Goal: Task Accomplishment & Management: Manage account settings

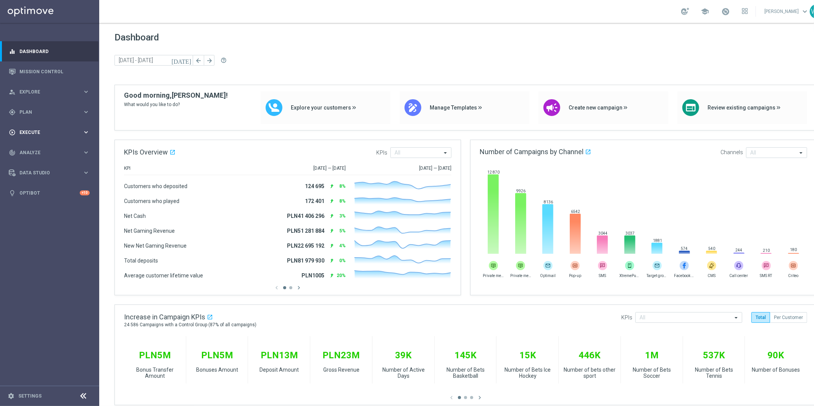
click at [39, 126] on div "play_circle_outline Execute keyboard_arrow_right" at bounding box center [49, 132] width 98 height 20
click at [33, 115] on div "gps_fixed Plan" at bounding box center [46, 112] width 74 height 7
click at [39, 126] on link "Target Groups" at bounding box center [50, 128] width 60 height 6
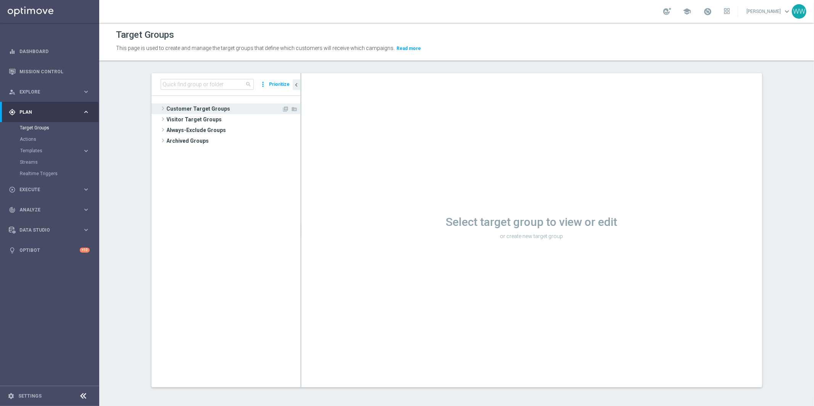
click at [163, 110] on span at bounding box center [163, 108] width 8 height 9
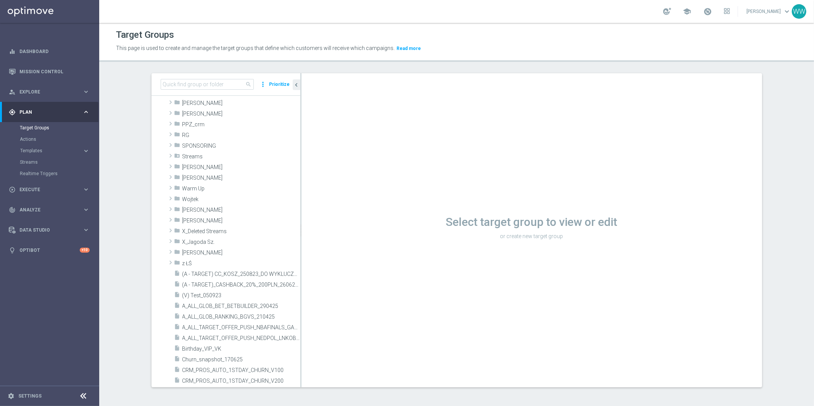
scroll to position [226, 0]
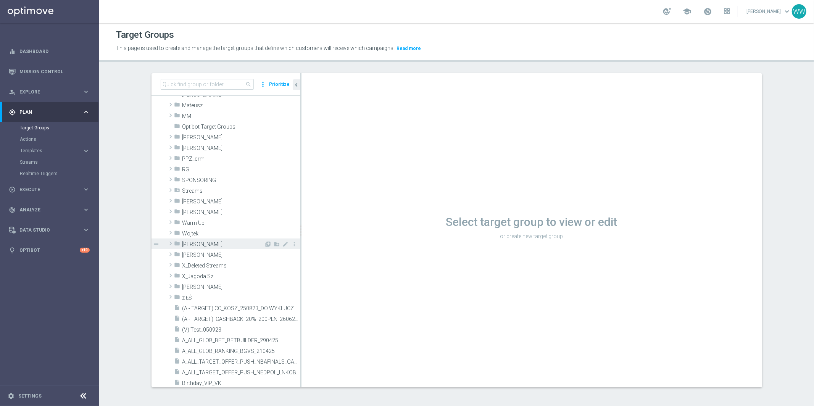
click at [171, 241] on span at bounding box center [171, 243] width 8 height 9
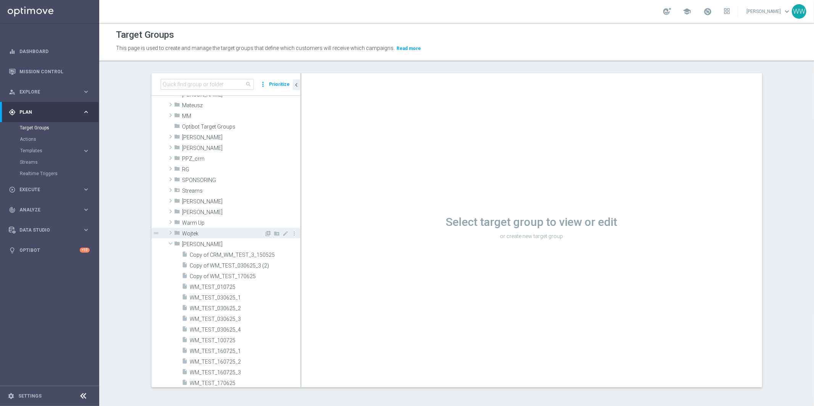
click at [171, 233] on span at bounding box center [171, 232] width 8 height 9
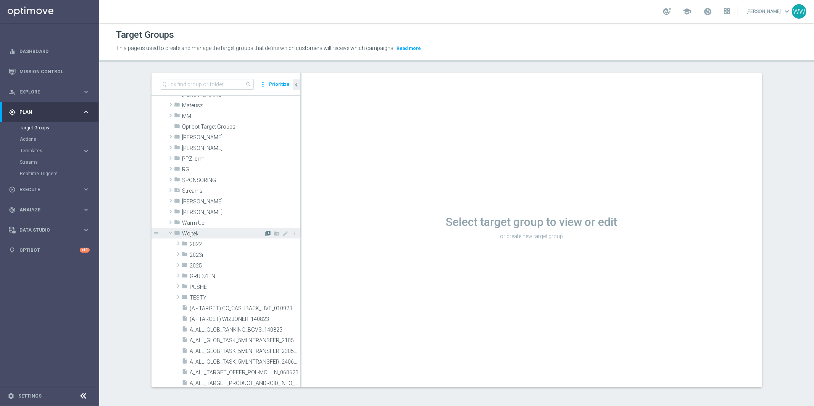
click at [268, 230] on icon "library_add" at bounding box center [268, 233] width 6 height 6
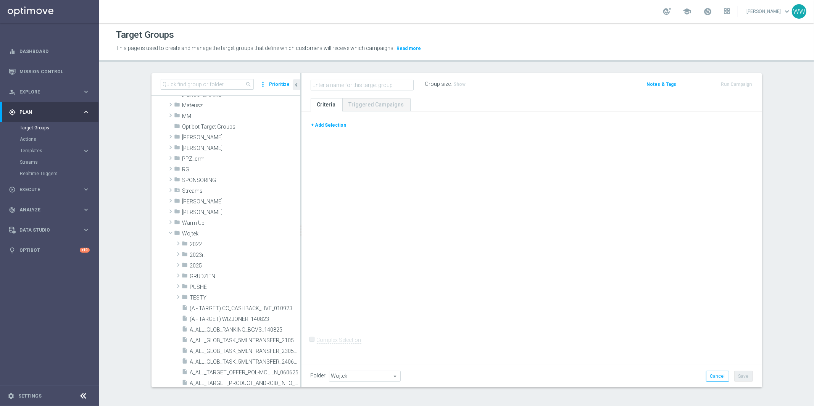
click at [340, 126] on button "+ Add Selection" at bounding box center [329, 125] width 37 height 8
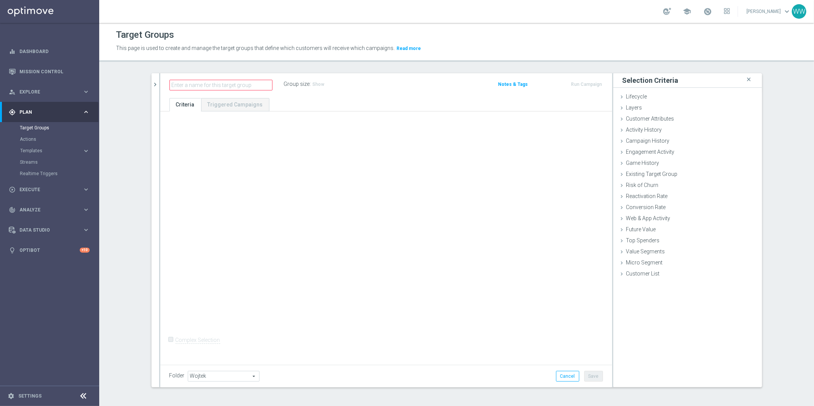
click at [333, 126] on div "+ Add Selection" at bounding box center [386, 124] width 445 height 6
click at [161, 79] on div "Name length must be more than 2 characters Name length must be under 850 charac…" at bounding box center [386, 85] width 452 height 25
click at [158, 80] on button "chevron_right" at bounding box center [155, 84] width 8 height 23
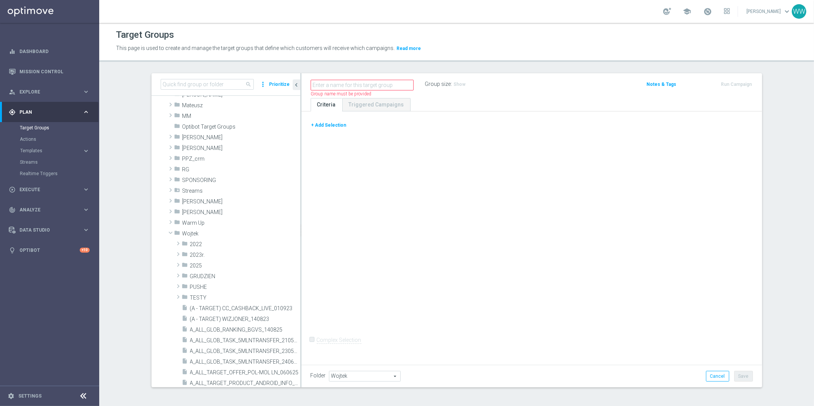
click at [321, 129] on button "+ Add Selection" at bounding box center [329, 125] width 37 height 8
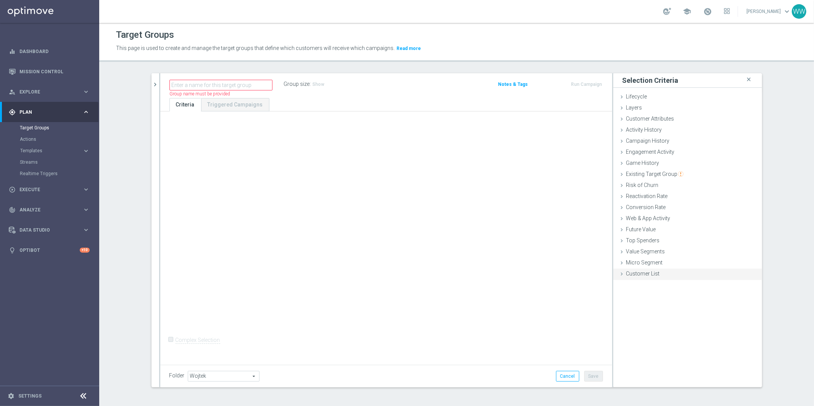
click at [638, 274] on span "Customer List" at bounding box center [643, 274] width 34 height 6
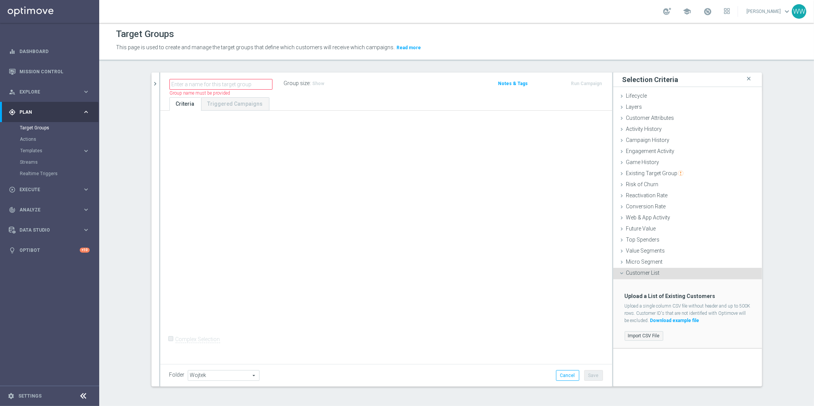
click at [643, 334] on label "Import CSV File" at bounding box center [644, 336] width 39 height 10
click at [0, 0] on input "Import CSV File" at bounding box center [0, 0] width 0 height 0
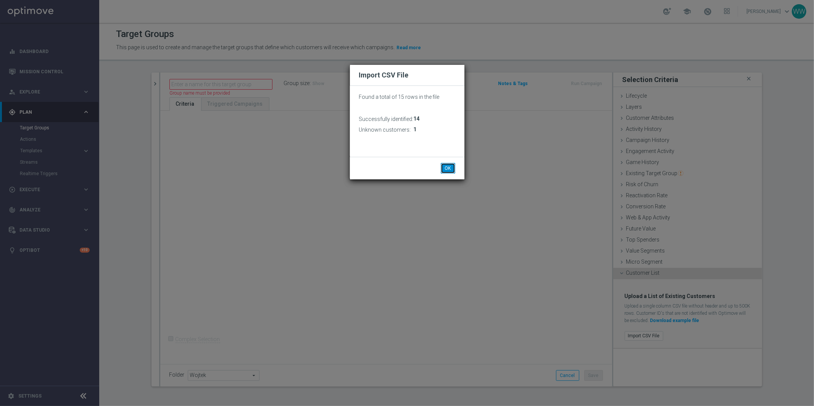
click at [450, 168] on button "OK" at bounding box center [448, 168] width 14 height 11
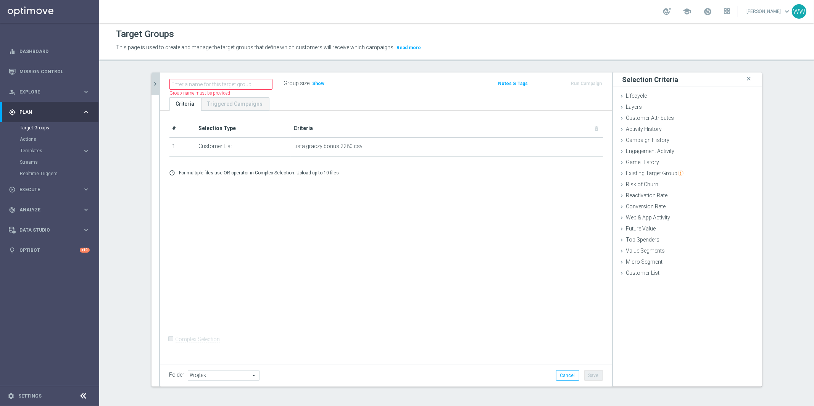
click at [155, 79] on button "chevron_right" at bounding box center [155, 83] width 8 height 23
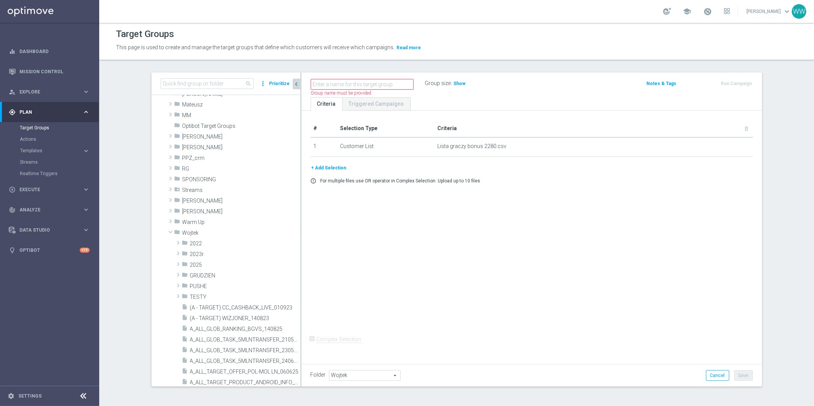
click at [317, 167] on button "+ Add Selection" at bounding box center [329, 168] width 37 height 8
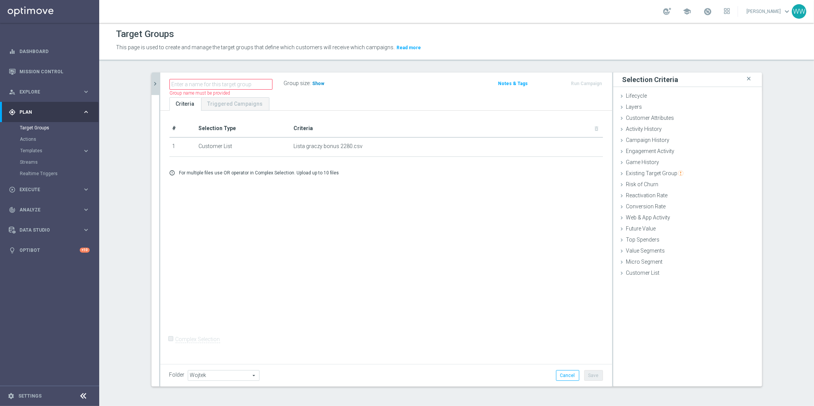
click at [315, 82] on span "Show" at bounding box center [318, 83] width 12 height 5
click at [634, 120] on span "Customer Attributes" at bounding box center [650, 119] width 48 height 6
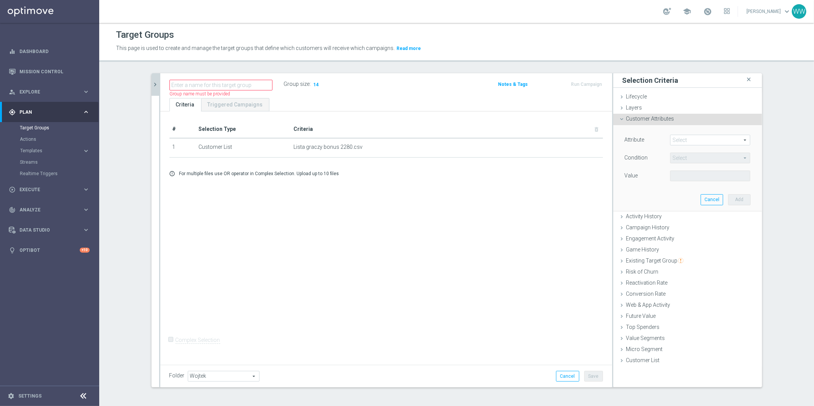
click at [681, 141] on span at bounding box center [709, 140] width 79 height 10
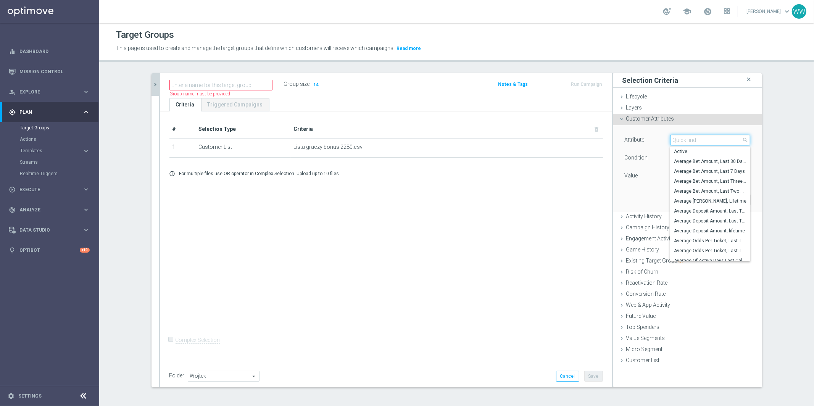
click at [681, 141] on input "search" at bounding box center [710, 140] width 80 height 11
type input "l"
type input "a"
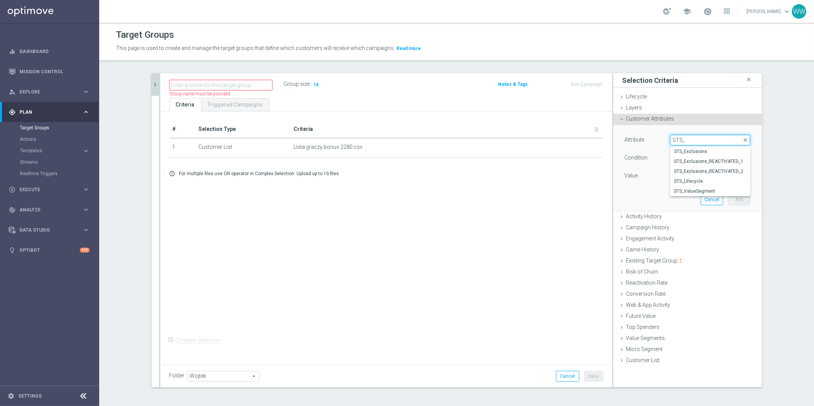
type input "STS_"
click at [647, 137] on div "Attribute" at bounding box center [642, 141] width 46 height 12
click at [711, 145] on div "Select arrow_drop_down search" at bounding box center [710, 140] width 80 height 11
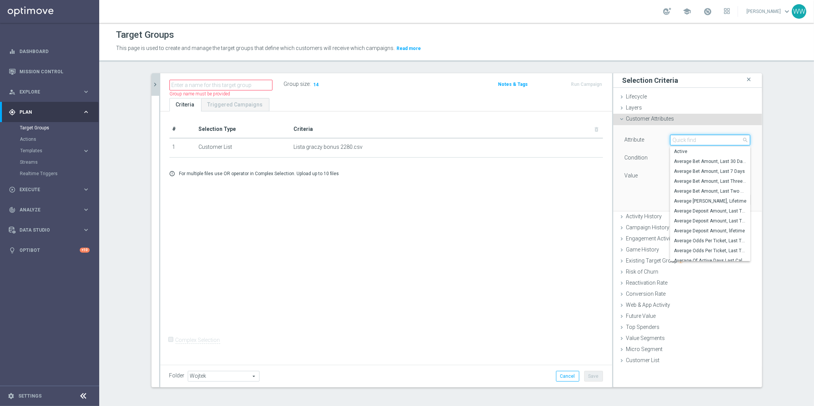
click at [711, 145] on input "search" at bounding box center [710, 140] width 80 height 11
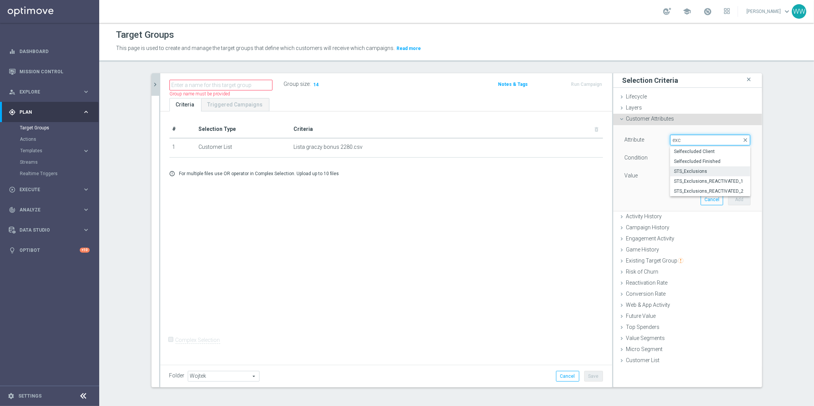
type input "exc"
click at [697, 170] on span "STS_Exclusions" at bounding box center [710, 171] width 72 height 6
type input "STS_Exclusions"
type input "Equals"
click at [691, 177] on span at bounding box center [709, 176] width 79 height 10
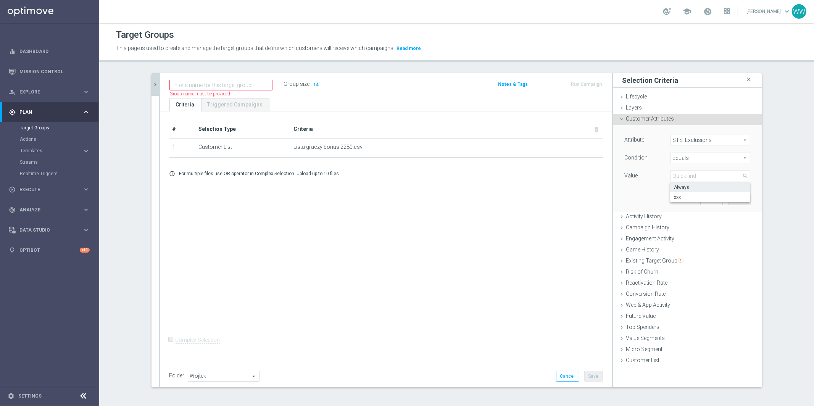
click at [690, 189] on span "Always" at bounding box center [710, 187] width 72 height 6
type input "Always"
click at [687, 147] on div "Attribute STS_Exclusions STS_Exclusions arrow_drop_down search Condition Equals…" at bounding box center [688, 159] width 126 height 48
click at [686, 142] on span "STS_Exclusions" at bounding box center [709, 140] width 79 height 10
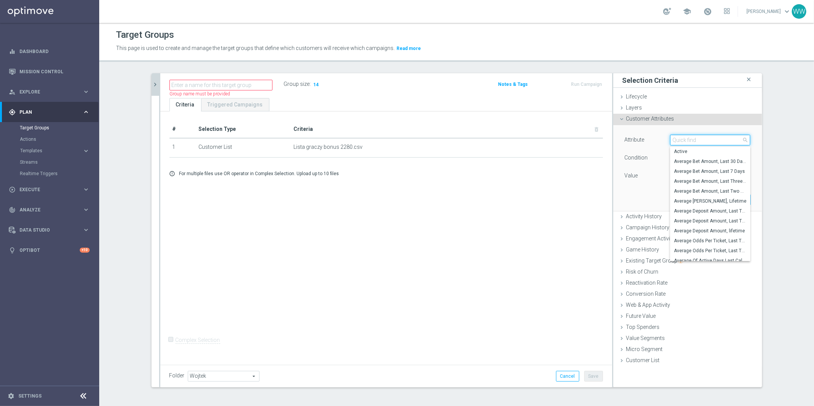
click at [686, 142] on input "search" at bounding box center [710, 140] width 80 height 11
click at [654, 148] on div "Attribute STS_Exclusions STS_Exclusions arrow_drop_down search Active Average B…" at bounding box center [688, 159] width 126 height 48
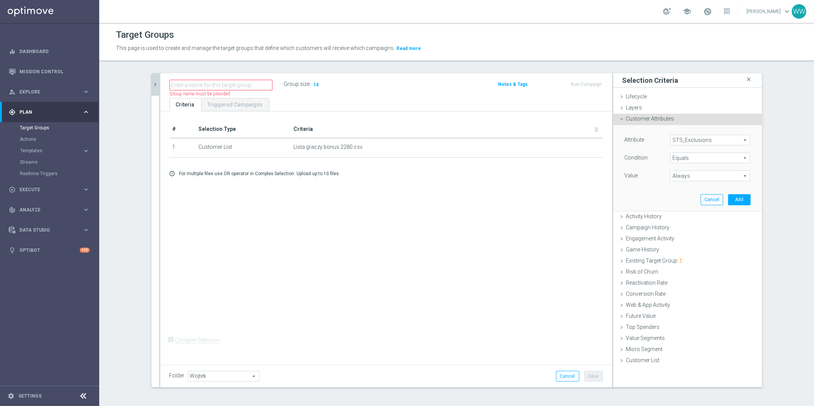
click at [685, 144] on span "STS_Exclusions" at bounding box center [709, 140] width 79 height 10
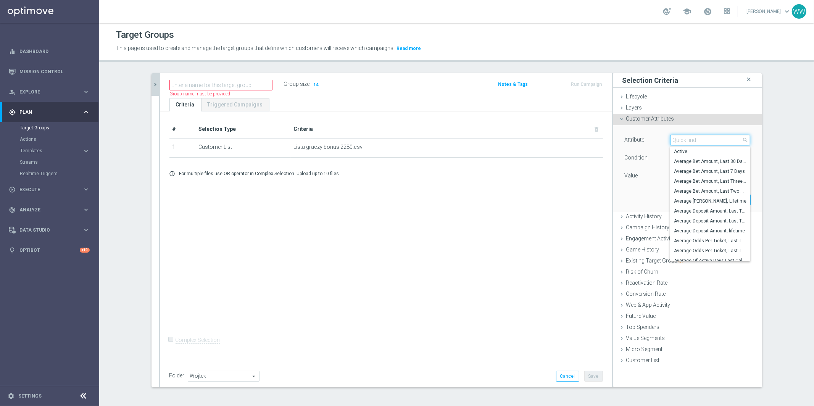
click at [685, 143] on input "search" at bounding box center [710, 140] width 80 height 11
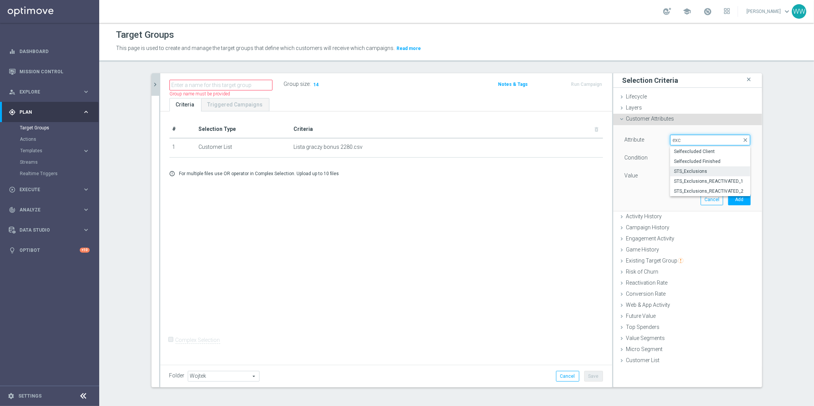
type input "exc"
drag, startPoint x: 644, startPoint y: 203, endPoint x: 648, endPoint y: 203, distance: 4.2
click at [644, 203] on div "Attribute STS_Exclusions STS_Exclusions arrow_drop_down exc close Selfexcluded …" at bounding box center [687, 167] width 137 height 85
click at [739, 203] on button "Add" at bounding box center [739, 199] width 23 height 11
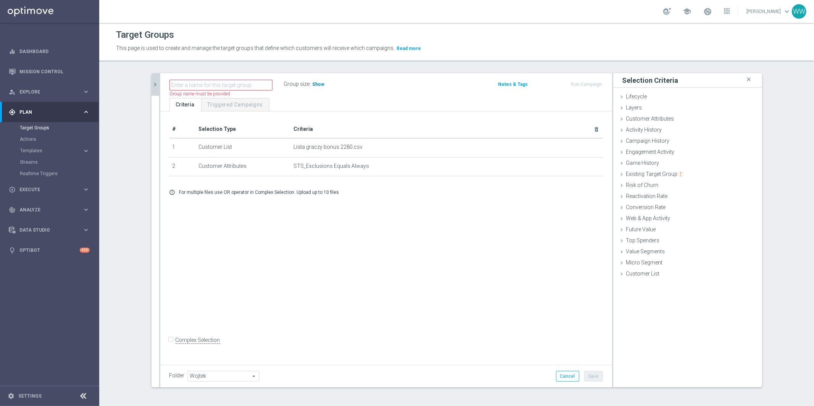
click at [316, 81] on h3 "Show" at bounding box center [319, 84] width 14 height 8
click at [575, 168] on icon "mode_edit" at bounding box center [578, 166] width 6 height 6
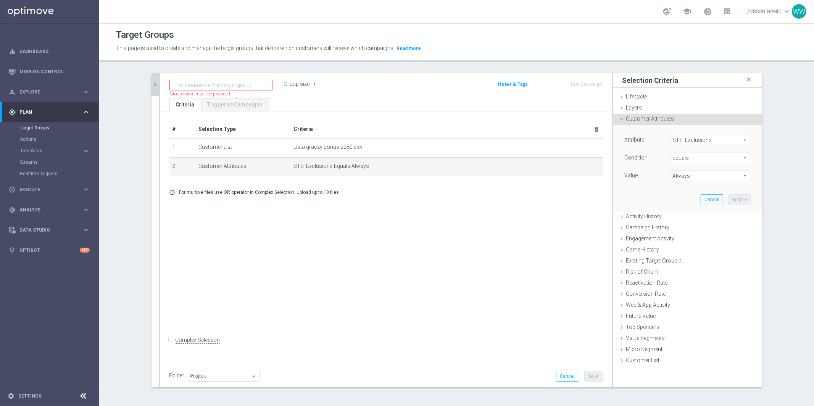
click at [703, 172] on span "Always" at bounding box center [709, 176] width 79 height 10
click at [645, 194] on div "Attribute STS_Exclusions STS_Exclusions arrow_drop_down search Condition Equals…" at bounding box center [687, 167] width 137 height 85
click at [156, 85] on icon "chevron_right" at bounding box center [155, 84] width 7 height 7
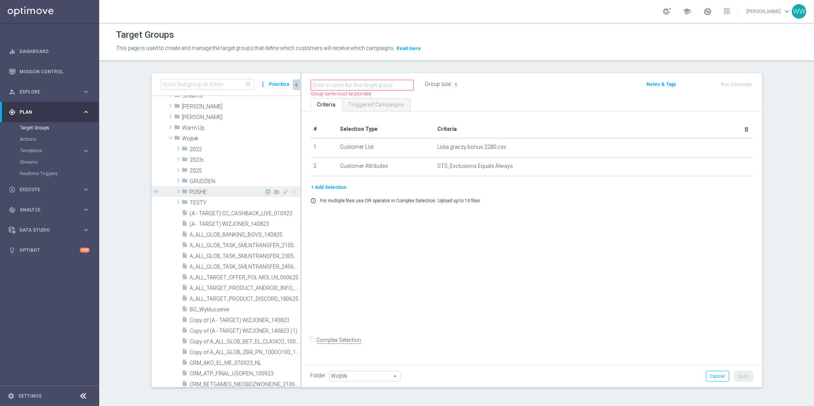
scroll to position [319, 0]
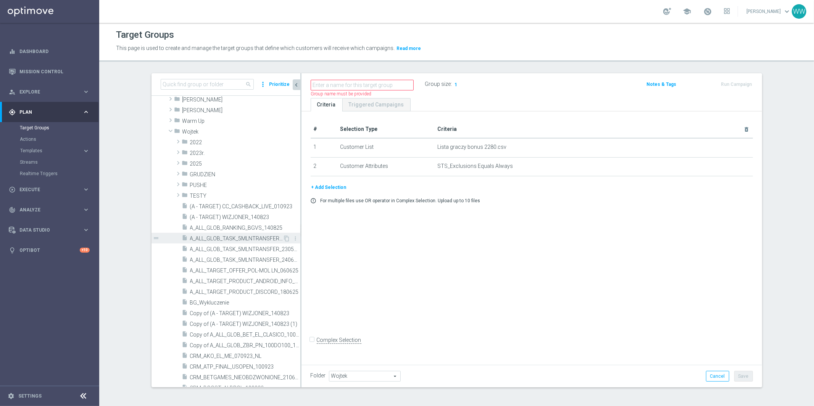
click at [235, 241] on span "A_ALL_GLOB_TASK_5MLNTRANSFER_210525_ZAPISANI" at bounding box center [236, 238] width 93 height 6
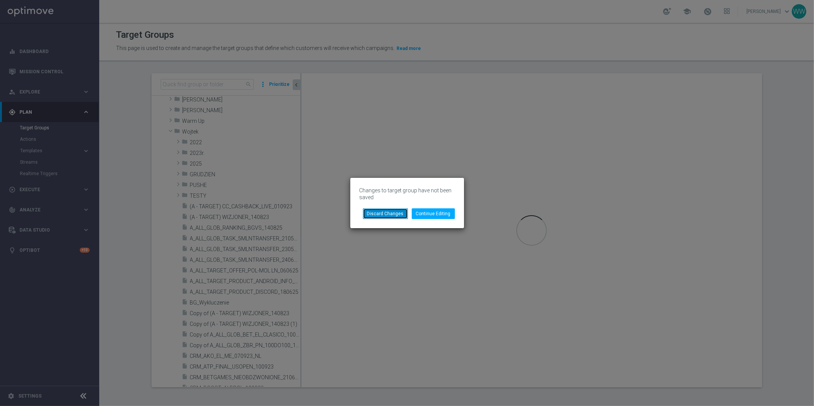
click at [394, 214] on button "Discard Changes" at bounding box center [385, 213] width 45 height 11
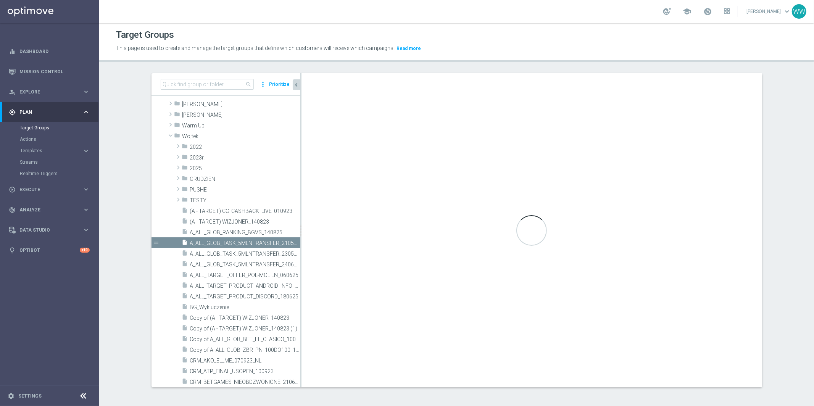
scroll to position [281, 0]
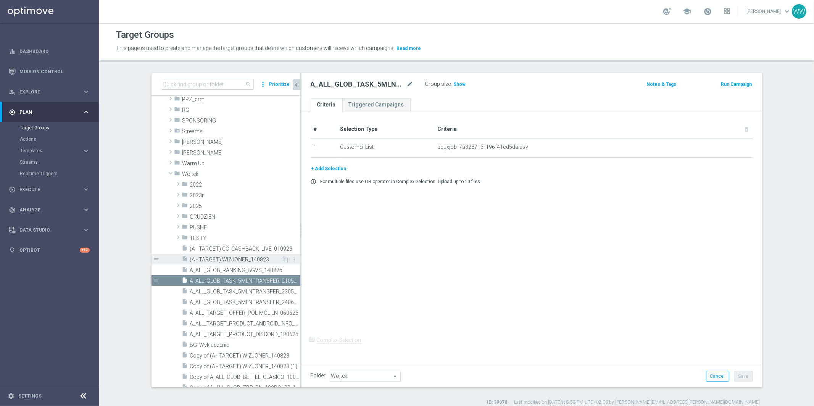
click at [211, 256] on span "(A - TARGET) WIZJONER_140823" at bounding box center [236, 259] width 92 height 6
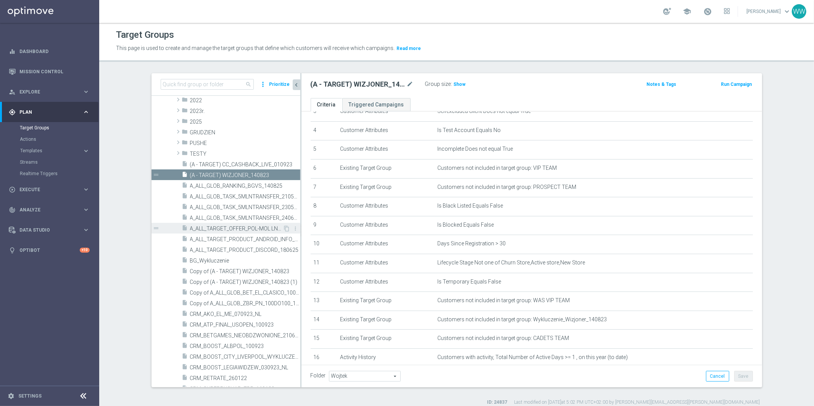
scroll to position [333, 0]
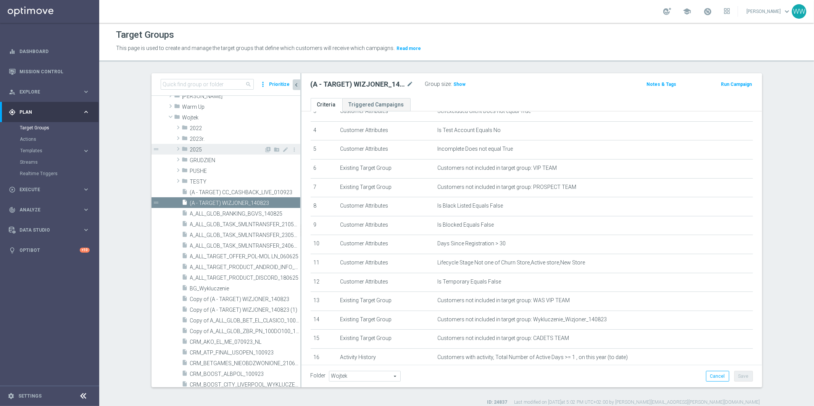
click at [180, 151] on span at bounding box center [178, 148] width 8 height 9
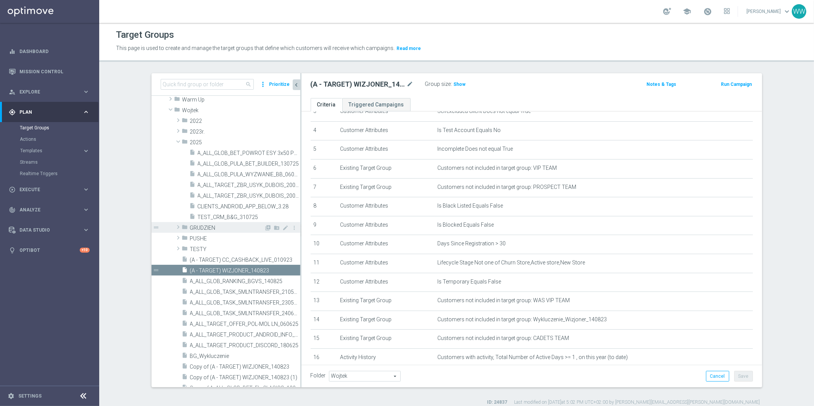
scroll to position [342, 0]
click at [239, 174] on span "A_ALL_GLOB_PULA_WYZWANIE_BB_060725" at bounding box center [249, 172] width 103 height 6
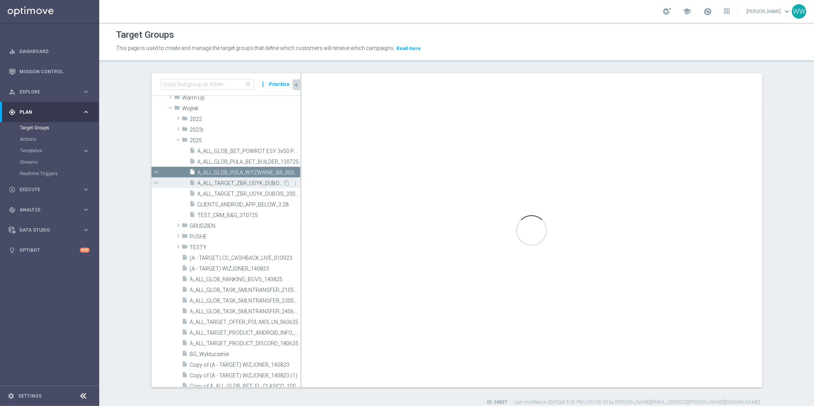
click at [239, 182] on span "A_ALL_TARGET_ZBR_USYK_DUBOIS_200PLN_180725" at bounding box center [240, 183] width 85 height 6
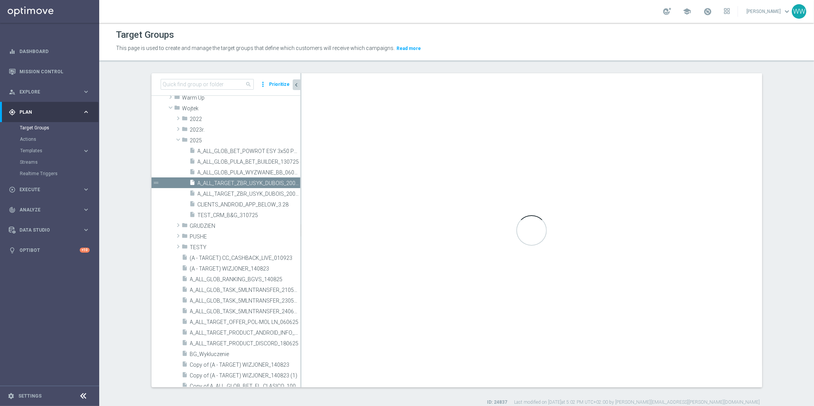
checkbox input "false"
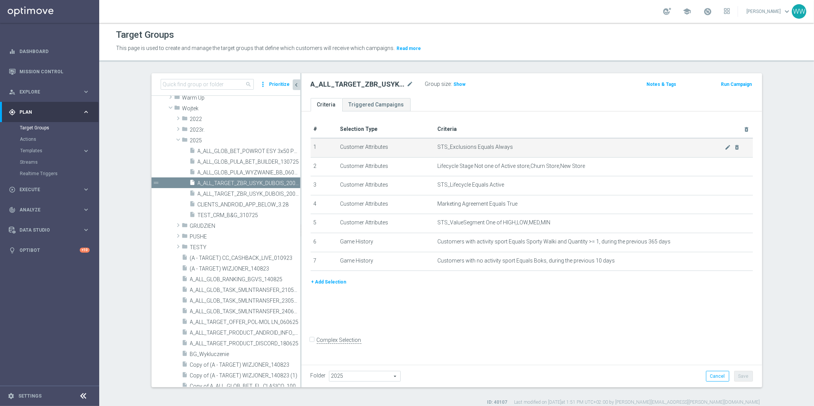
click at [448, 150] on td "STS_Exclusions Equals Always mode_edit delete_forever" at bounding box center [593, 147] width 319 height 19
click at [453, 150] on span "STS_Exclusions Equals Always" at bounding box center [580, 147] width 287 height 6
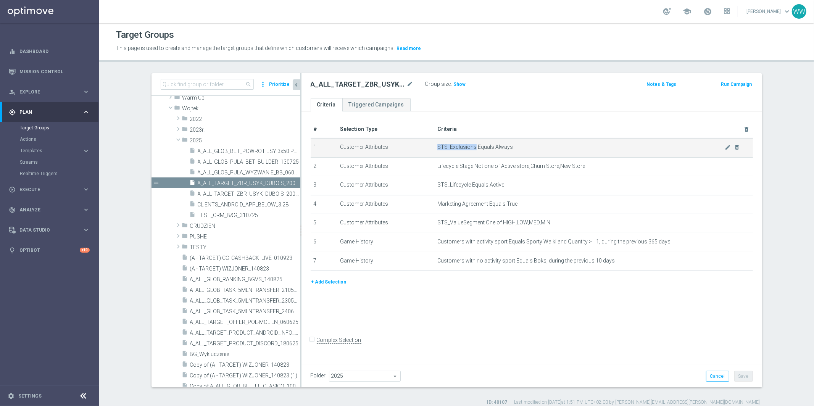
click at [453, 150] on span "STS_Exclusions Equals Always" at bounding box center [580, 147] width 287 height 6
click at [471, 149] on span "STS_Exclusions Equals Always" at bounding box center [580, 147] width 287 height 6
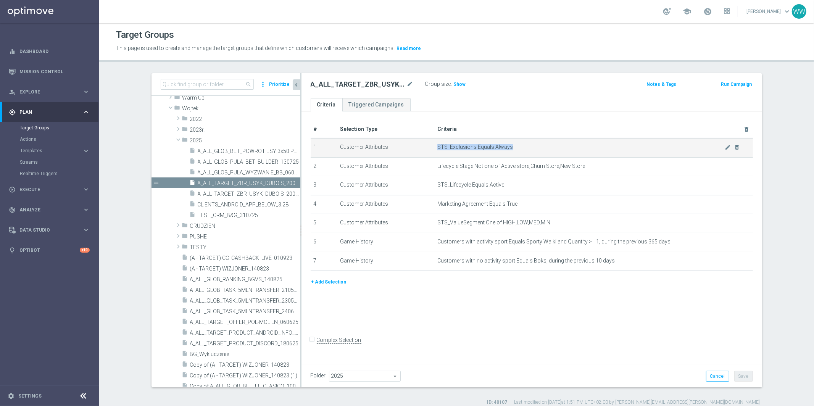
click at [446, 150] on span "STS_Exclusions Equals Always" at bounding box center [580, 147] width 287 height 6
click at [449, 145] on span "STS_Exclusions Equals Always" at bounding box center [580, 147] width 287 height 6
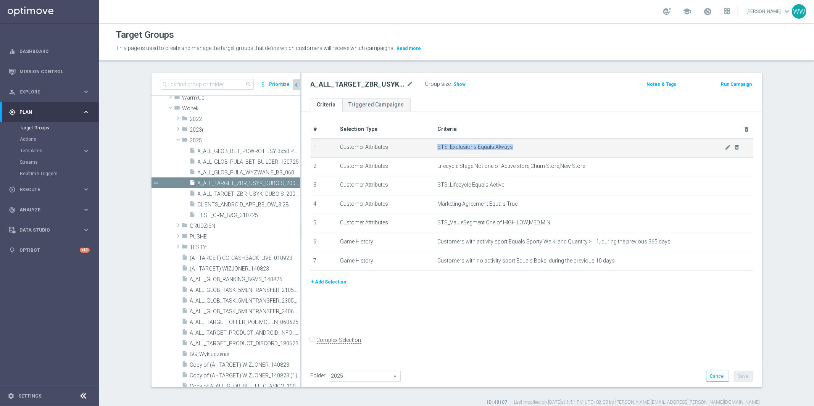
click at [449, 145] on span "STS_Exclusions Equals Always" at bounding box center [580, 147] width 287 height 6
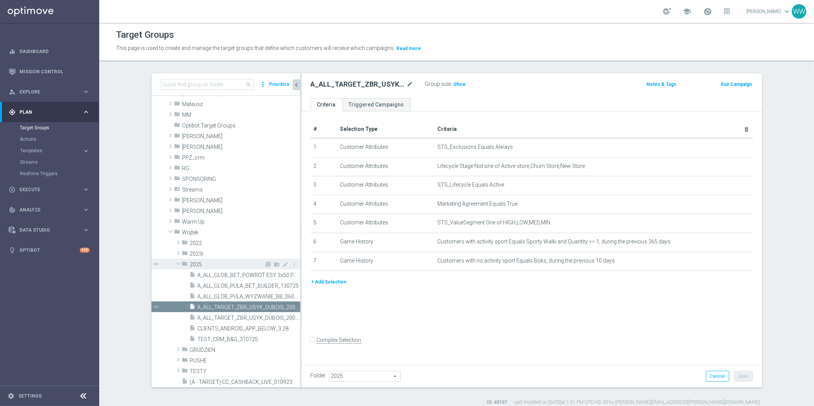
scroll to position [252, 0]
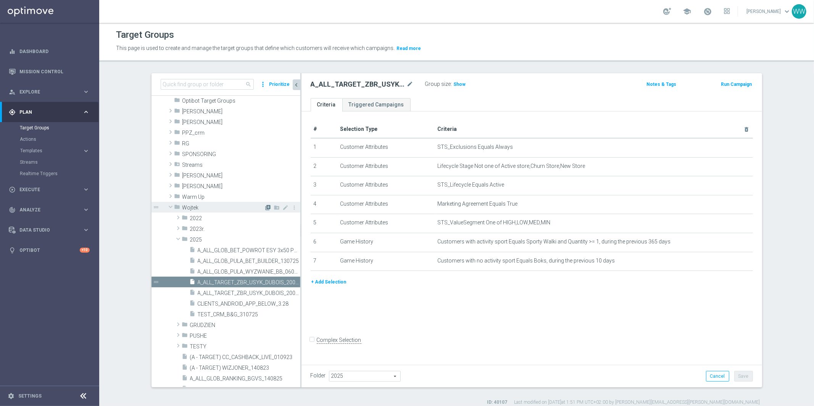
click at [266, 207] on icon "library_add" at bounding box center [268, 208] width 6 height 6
type input "Wojtek"
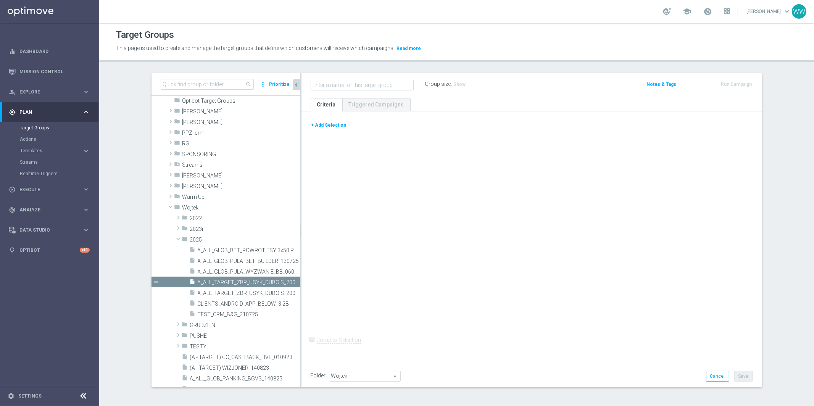
click at [342, 122] on button "+ Add Selection" at bounding box center [329, 125] width 37 height 8
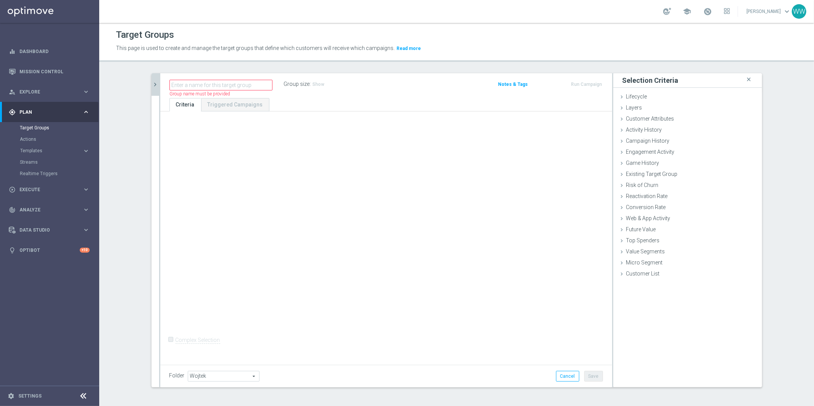
scroll to position [1, 0]
click at [662, 273] on div "Customer List done selection saved" at bounding box center [687, 273] width 149 height 11
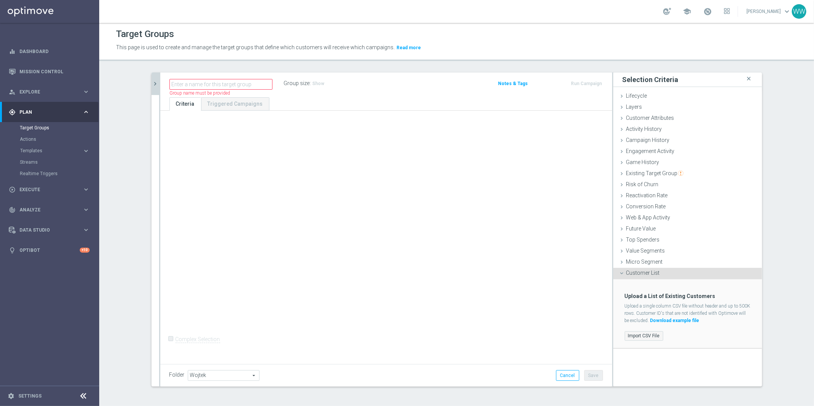
click at [637, 338] on label "Import CSV File" at bounding box center [644, 336] width 39 height 10
click at [0, 0] on input "Import CSV File" at bounding box center [0, 0] width 0 height 0
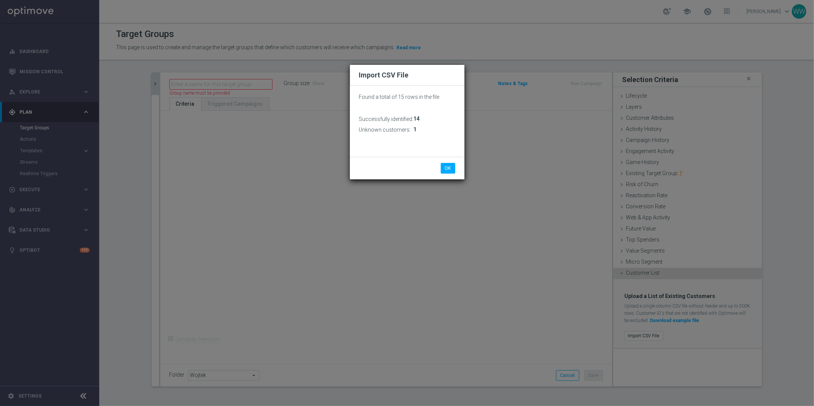
scroll to position [0, 0]
click at [443, 164] on button "OK" at bounding box center [448, 168] width 14 height 11
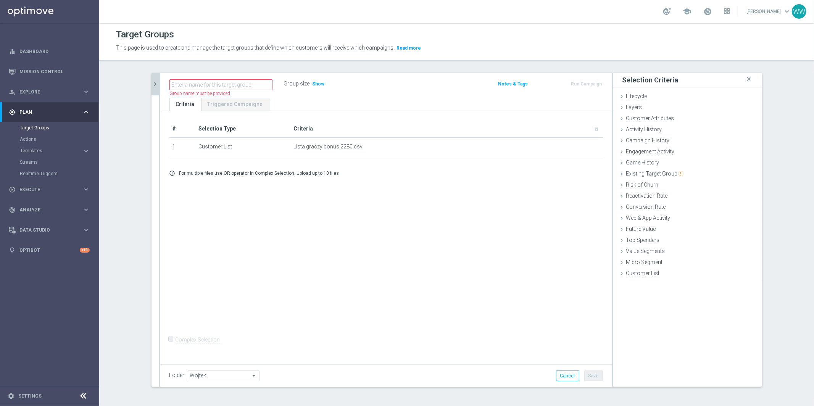
click at [153, 90] on button "chevron_right" at bounding box center [155, 84] width 8 height 23
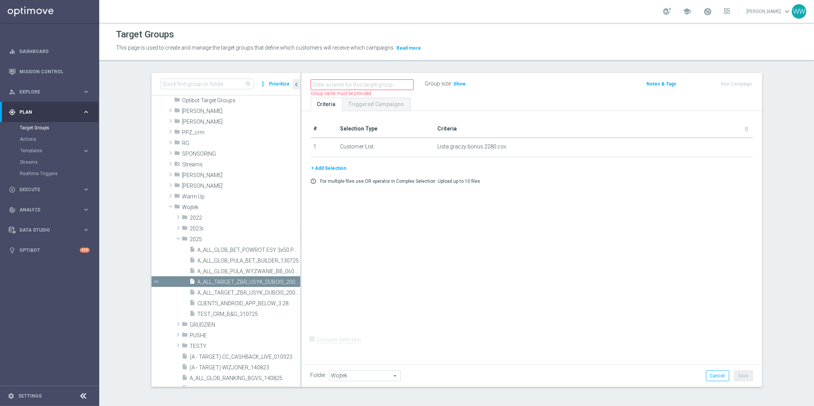
click at [333, 164] on button "+ Add Selection" at bounding box center [329, 168] width 37 height 8
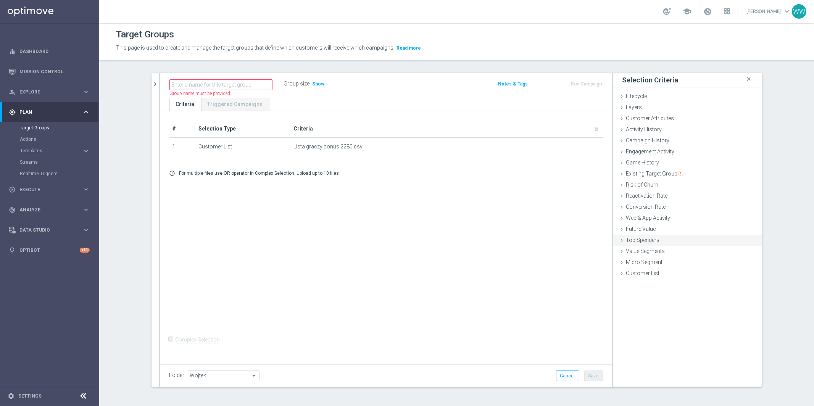
scroll to position [1, 0]
click at [664, 119] on span "Customer Attributes" at bounding box center [650, 118] width 48 height 6
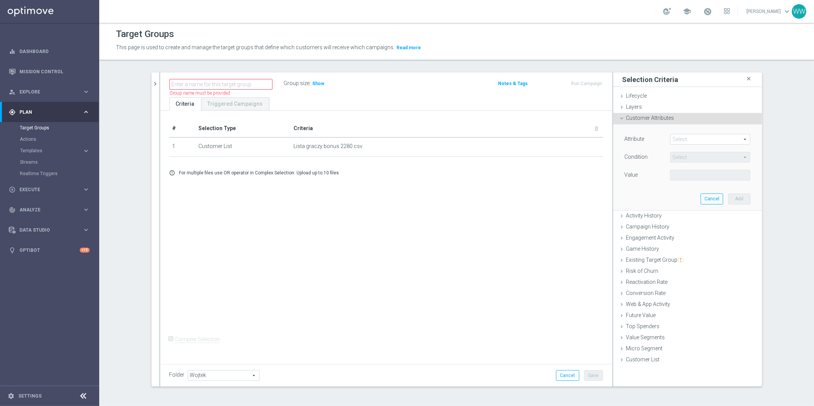
click at [677, 140] on span at bounding box center [709, 139] width 79 height 10
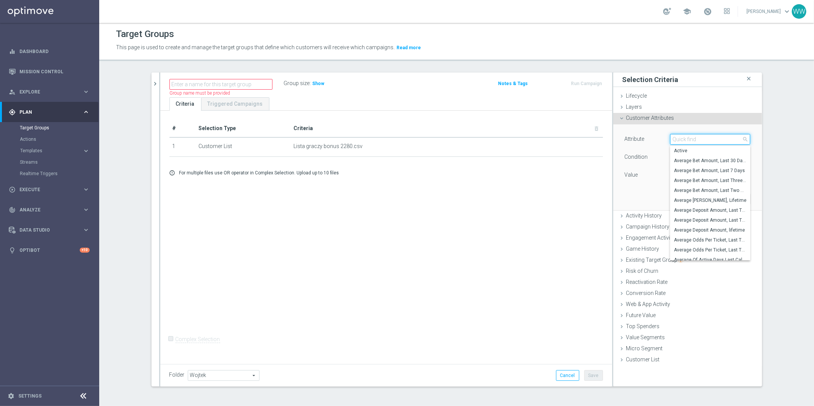
click at [677, 140] on input "search" at bounding box center [710, 139] width 80 height 11
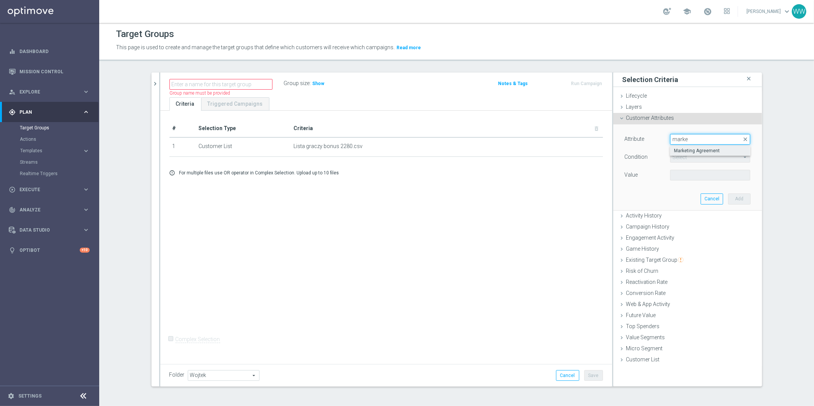
type input "marke"
click at [696, 155] on label "Marketing Agreement" at bounding box center [710, 151] width 80 height 10
type input "Marketing Agreement"
type input "Equals"
click at [691, 176] on span at bounding box center [709, 175] width 79 height 10
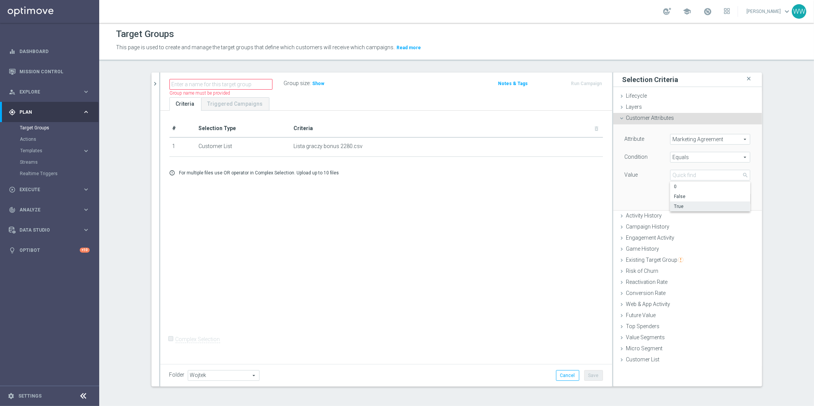
click at [687, 202] on label "True" at bounding box center [710, 206] width 80 height 10
type input "True"
click at [733, 202] on button "Add" at bounding box center [739, 198] width 23 height 11
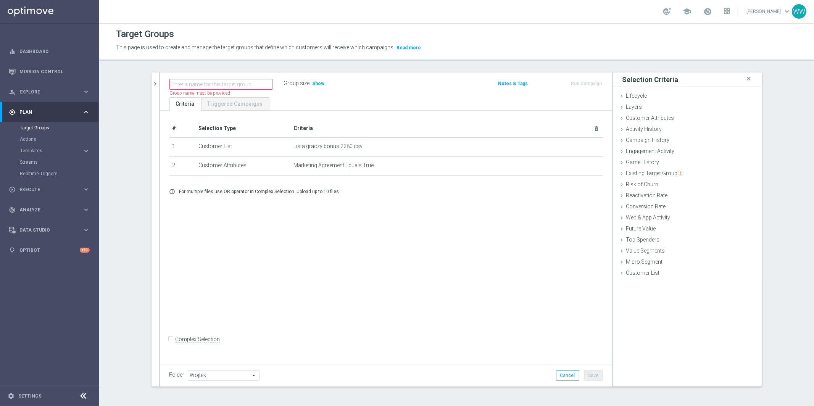
click at [314, 88] on div "Group size : Show" at bounding box center [322, 83] width 76 height 11
click at [314, 85] on span "Show" at bounding box center [318, 83] width 12 height 5
click at [313, 91] on div "Name length must be more than 2 characters Name length must be under 850 charac…" at bounding box center [386, 84] width 452 height 25
click at [580, 166] on icon "mode_edit" at bounding box center [578, 165] width 6 height 6
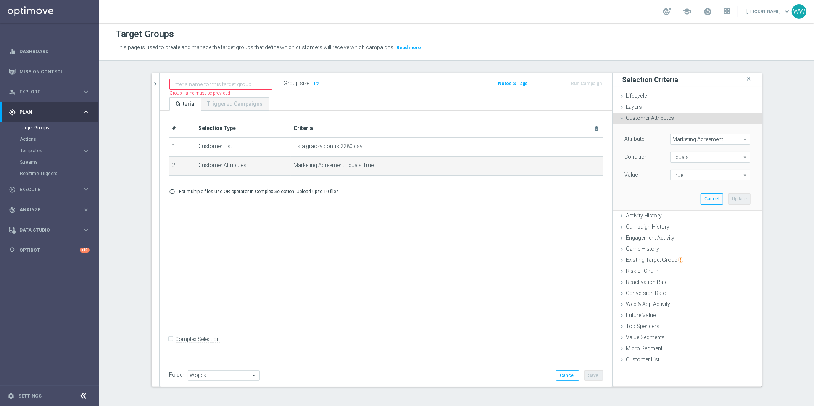
click at [691, 176] on span "True" at bounding box center [709, 175] width 79 height 10
click at [682, 196] on span "False" at bounding box center [710, 196] width 72 height 6
type input "False"
click at [738, 196] on button "Update" at bounding box center [739, 198] width 23 height 11
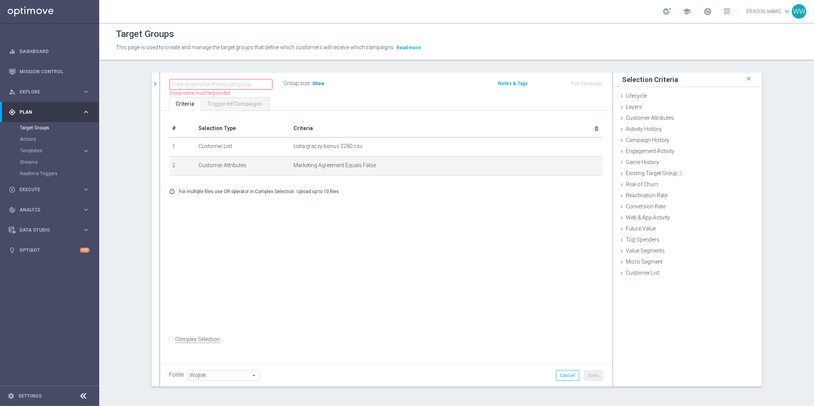
click at [316, 79] on h3 "Show" at bounding box center [319, 83] width 14 height 8
click at [246, 81] on input "text" at bounding box center [220, 84] width 103 height 11
type input "T"
click at [235, 89] on input "text" at bounding box center [220, 84] width 103 height 11
paste input "A_ALL_TARGET_RF_WERYFIKACJA_010925"
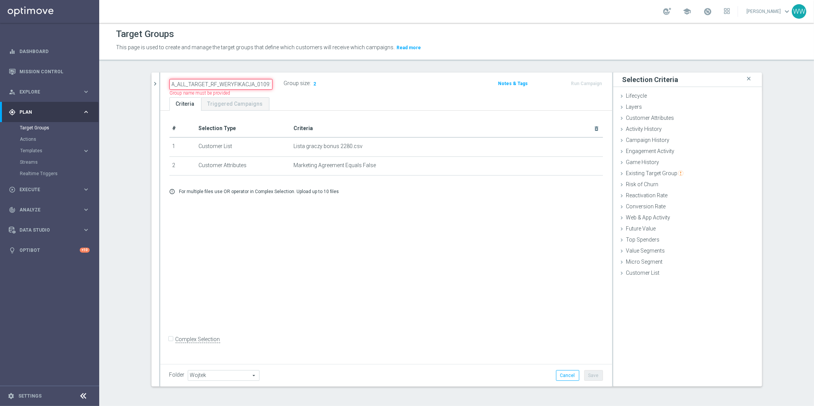
type input "A_ALL_TARGET_RF_WERYFIKACJA_010925"
click at [417, 128] on th "Criteria delete_forever" at bounding box center [447, 129] width 312 height 18
click at [593, 375] on button "Save" at bounding box center [593, 375] width 19 height 11
click at [25, 184] on div "play_circle_outline Execute keyboard_arrow_right" at bounding box center [49, 189] width 98 height 20
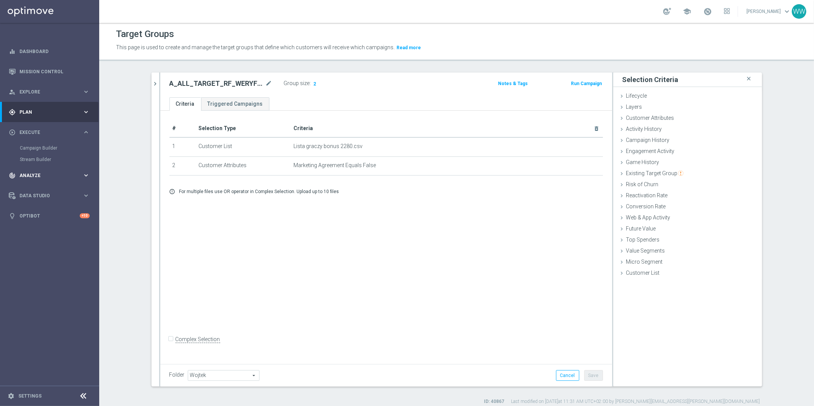
click at [32, 175] on span "Analyze" at bounding box center [50, 175] width 63 height 5
click at [40, 174] on div "Marketing Plan Explorer" at bounding box center [59, 179] width 79 height 11
click at [34, 154] on span "Analyze" at bounding box center [50, 152] width 63 height 5
click at [34, 138] on div "play_circle_outline Execute keyboard_arrow_right" at bounding box center [49, 132] width 98 height 20
click at [31, 106] on div "gps_fixed Plan keyboard_arrow_right" at bounding box center [49, 112] width 98 height 20
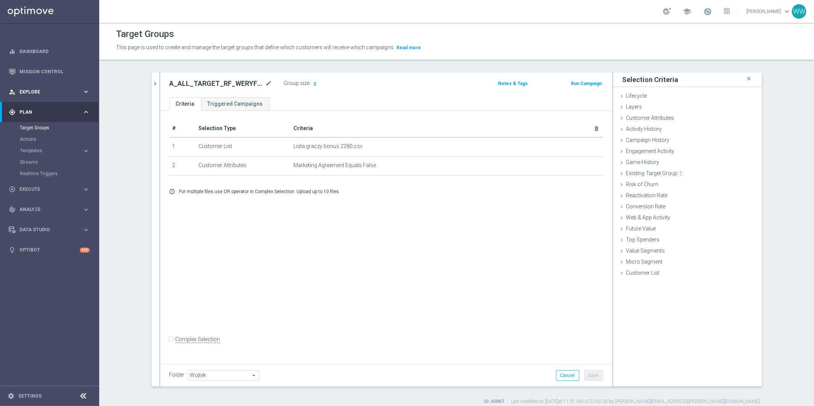
click at [31, 92] on span "Explore" at bounding box center [50, 92] width 63 height 5
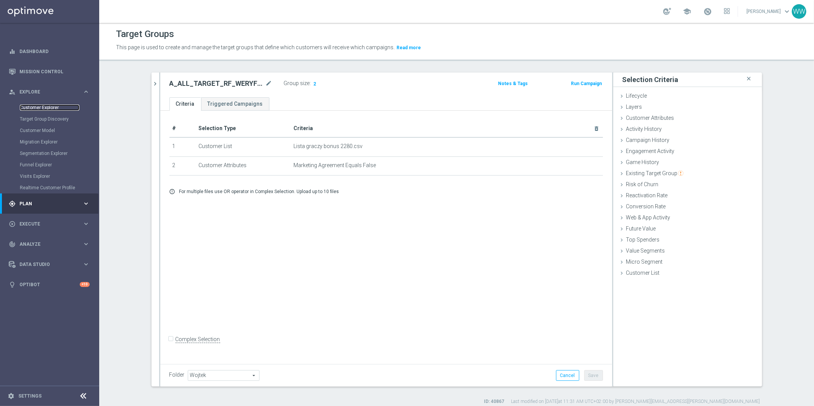
click at [38, 109] on link "Customer Explorer" at bounding box center [50, 108] width 60 height 6
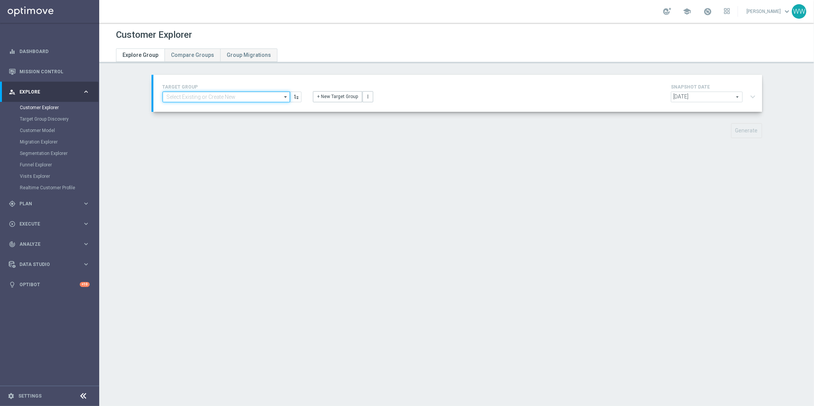
click at [187, 98] on input at bounding box center [226, 97] width 127 height 11
paste input "A_ALL_TARGET_RF_WERYFIKACJA_010925"
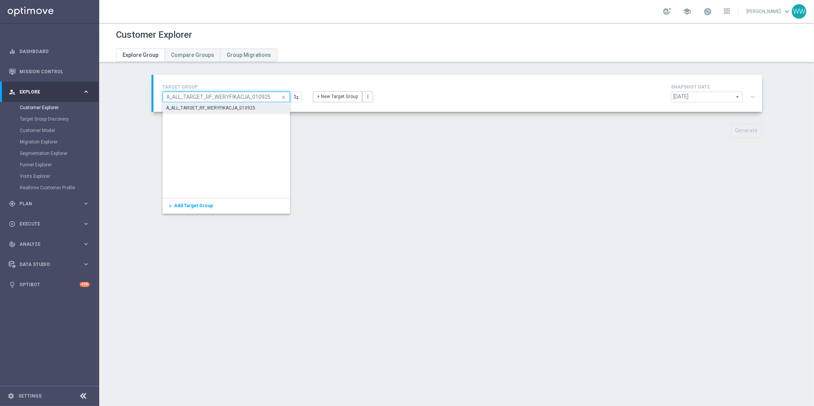
type input "A_ALL_TARGET_RF_WERYFIKACJA_010925"
click at [211, 106] on div "A_ALL_TARGET_RF_WERYFIKACJA_010925" at bounding box center [210, 108] width 89 height 7
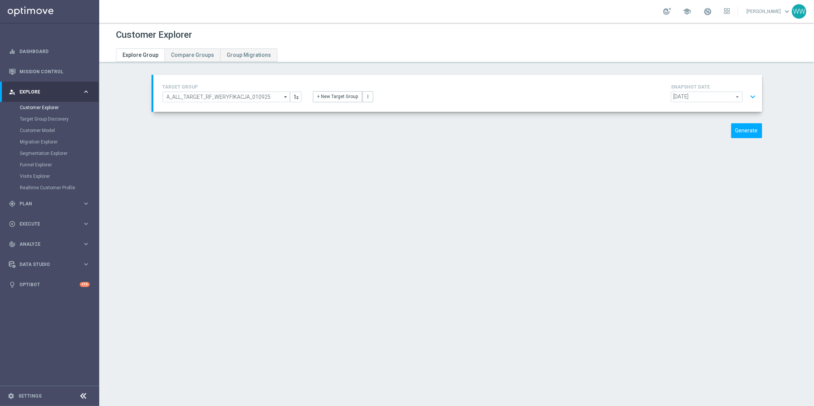
click at [750, 92] on button "expand_more" at bounding box center [752, 97] width 11 height 14
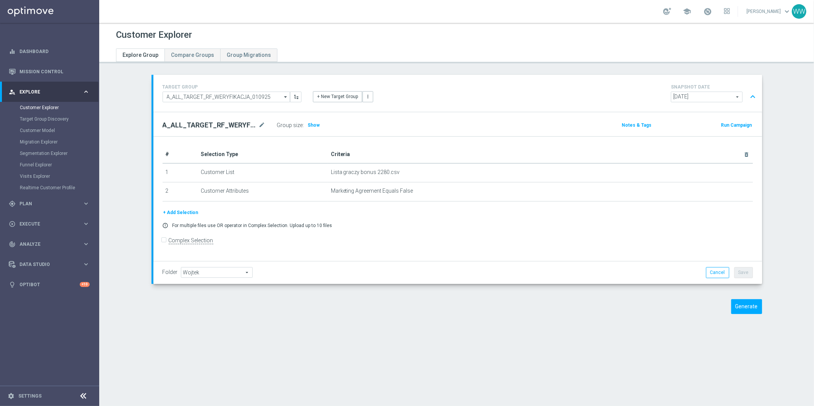
click at [749, 124] on button "Run Campaign" at bounding box center [736, 125] width 32 height 8
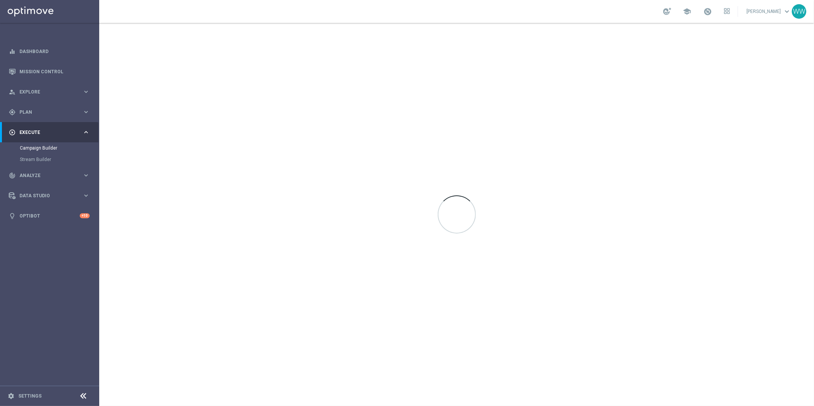
click at [285, 21] on div "school [PERSON_NAME] keyboard_arrow_down WW" at bounding box center [456, 11] width 715 height 23
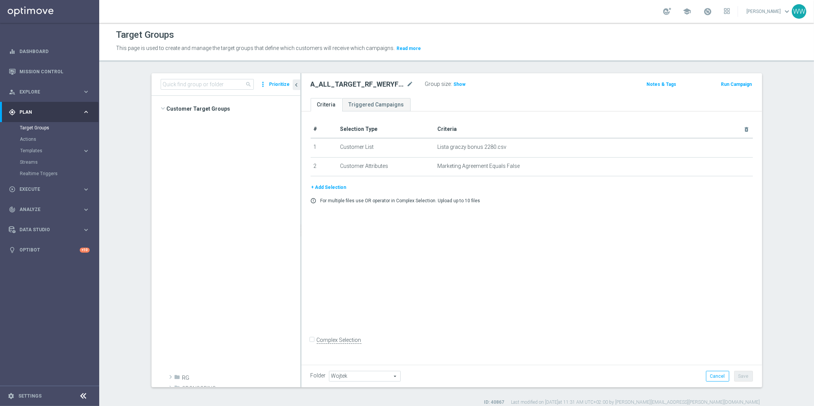
scroll to position [486, 0]
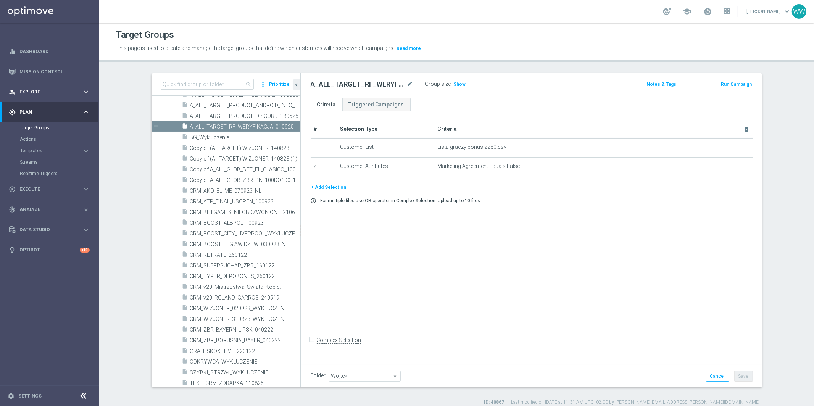
click at [29, 92] on span "Explore" at bounding box center [50, 92] width 63 height 5
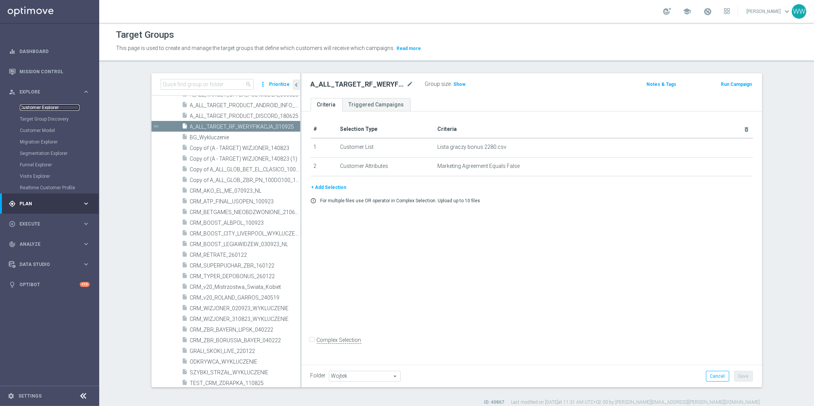
click at [29, 108] on link "Customer Explorer" at bounding box center [50, 108] width 60 height 6
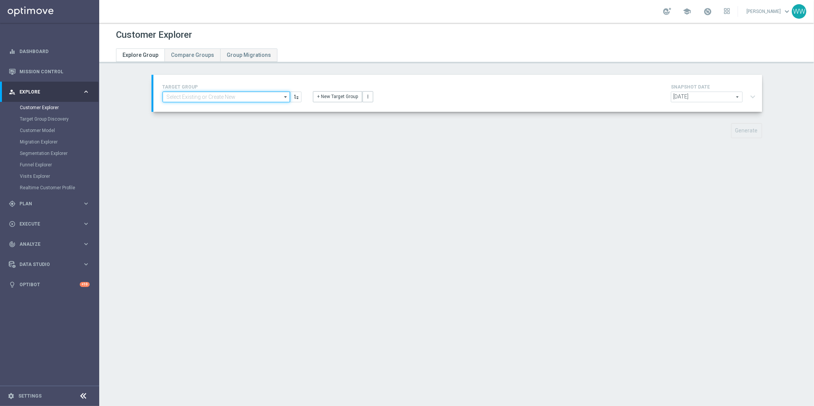
click at [263, 98] on input at bounding box center [226, 97] width 127 height 11
paste input "A_ALL_TARGET_RF_WERYFIKACJA_010925"
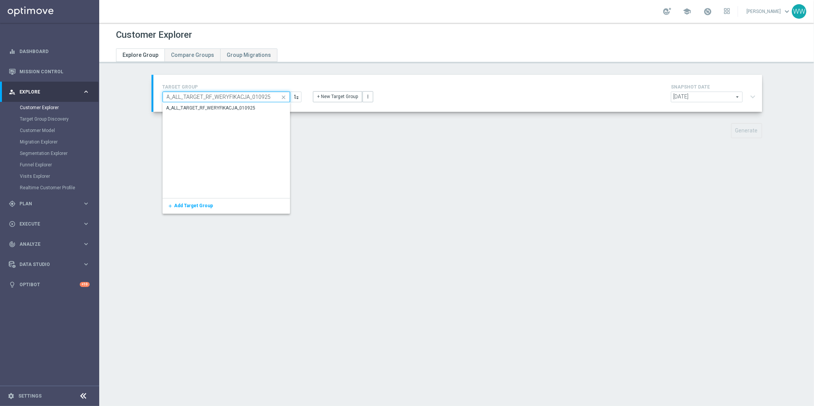
type input "A_ALL_TARGET_RF_WERYFIKACJA_010925"
click at [262, 106] on div "A_ALL_TARGET_RF_WERYFIKACJA_010925" at bounding box center [226, 108] width 127 height 11
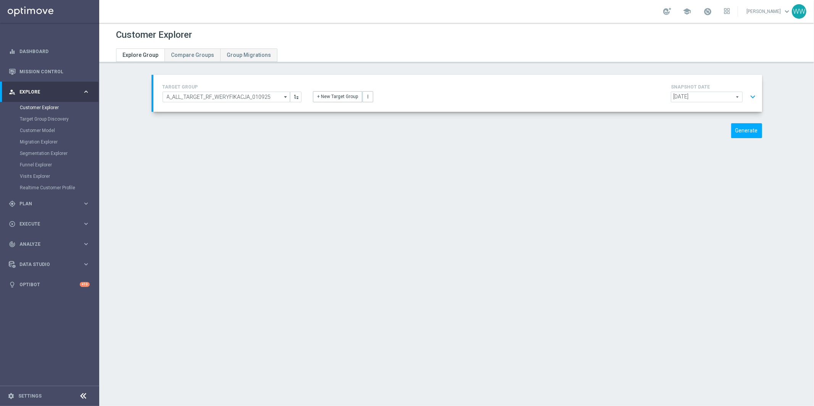
click at [749, 121] on div "TARGET GROUP A_ALL_TARGET_RF_WERYFIKACJA_010925 A_ALL_TARGET_RF_WERYFIKACJA_010…" at bounding box center [456, 112] width 641 height 75
click at [749, 123] on button "Generate" at bounding box center [746, 130] width 31 height 15
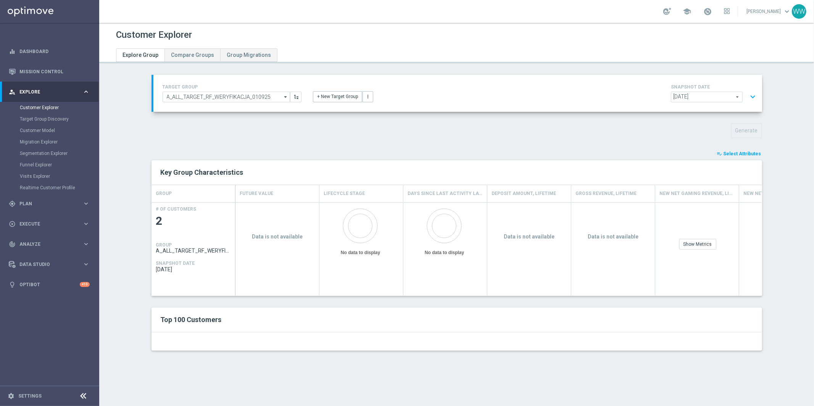
click at [340, 326] on div "Top 100 Customers" at bounding box center [456, 320] width 610 height 25
drag, startPoint x: 340, startPoint y: 326, endPoint x: 340, endPoint y: 365, distance: 38.5
click at [340, 362] on div "TARGET GROUP A_ALL_TARGET_RF_WERYFIKACJA_010925 A_ALL_TARGET_RF_WERYFIKACJA_010…" at bounding box center [456, 218] width 641 height 287
click at [340, 365] on div "Customer Explorer Explore Group Compare Groups Group Migrations TARGET GROUP A_…" at bounding box center [456, 214] width 715 height 383
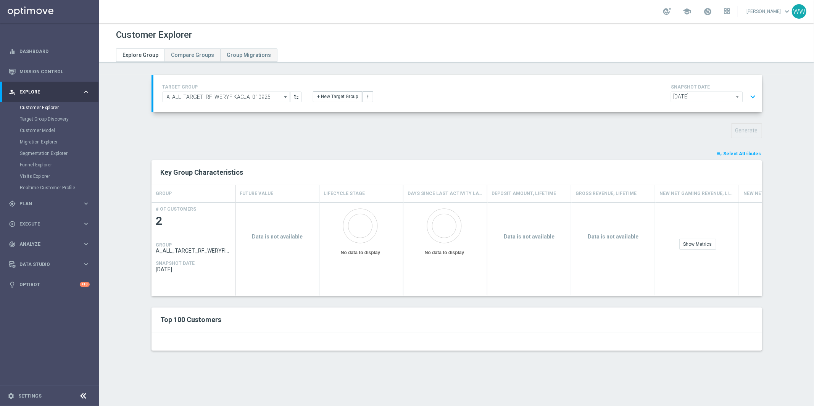
click at [755, 96] on button "expand_more" at bounding box center [752, 97] width 11 height 14
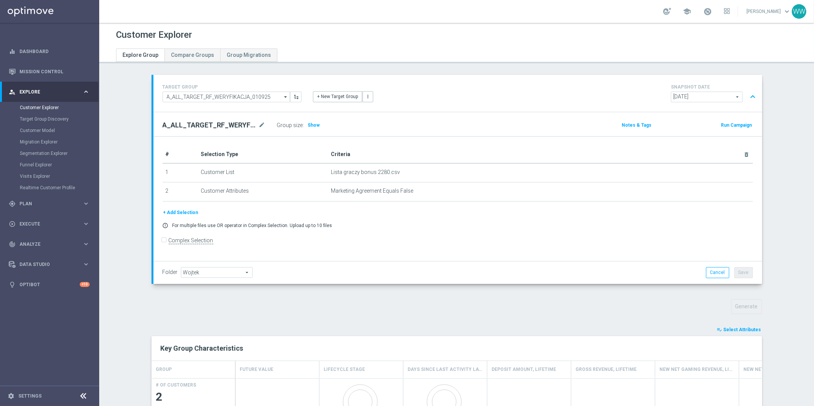
scroll to position [139, 0]
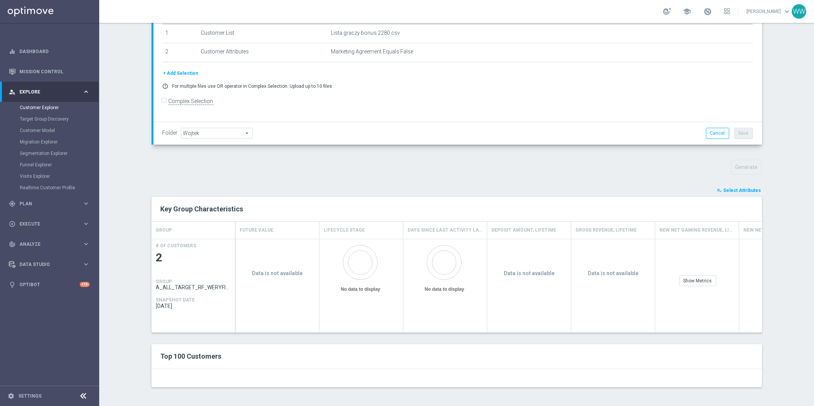
click at [360, 337] on div "playlist_add_check Select Attributes Key Group Characteristics GROUP Future Val…" at bounding box center [456, 286] width 610 height 201
drag, startPoint x: 360, startPoint y: 337, endPoint x: 360, endPoint y: 284, distance: 53.4
click at [360, 284] on div "playlist_add_check Select Attributes Key Group Characteristics GROUP Future Val…" at bounding box center [456, 286] width 610 height 201
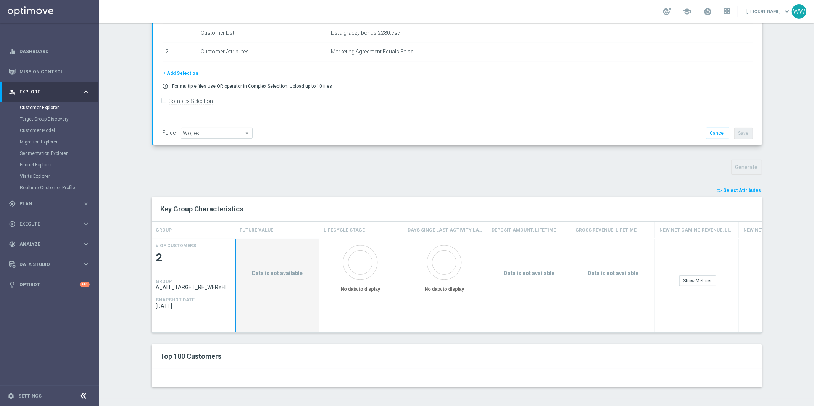
click at [280, 270] on h3 "Data is not available" at bounding box center [277, 273] width 75 height 7
click at [304, 146] on div "TARGET GROUP A_ALL_TARGET_RF_WERYFIKACJA_010925 A_ALL_TARGET_RF_WERYFIKACJA_010…" at bounding box center [456, 42] width 610 height 213
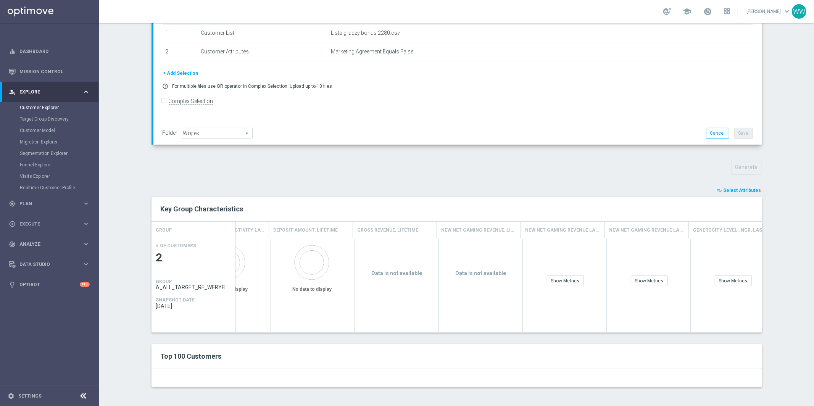
scroll to position [0, 313]
click at [263, 358] on h2 "Top 100 Customers" at bounding box center [331, 356] width 341 height 9
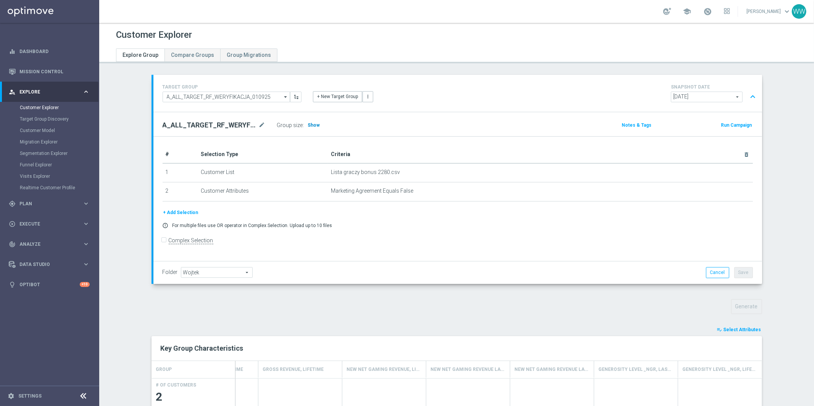
click at [314, 125] on span "Show" at bounding box center [314, 124] width 12 height 5
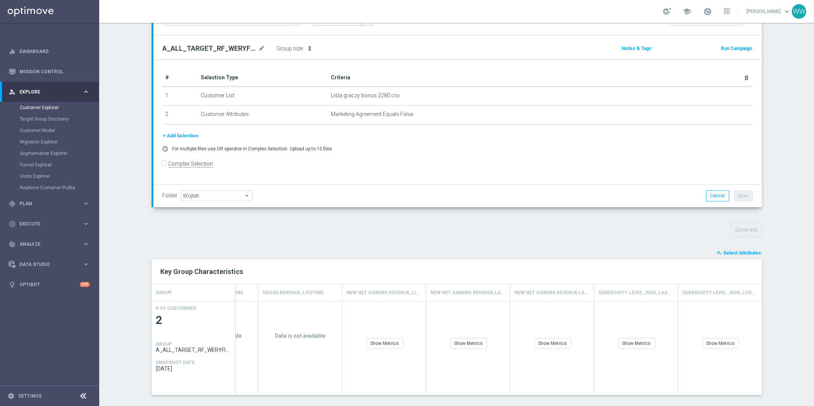
scroll to position [139, 0]
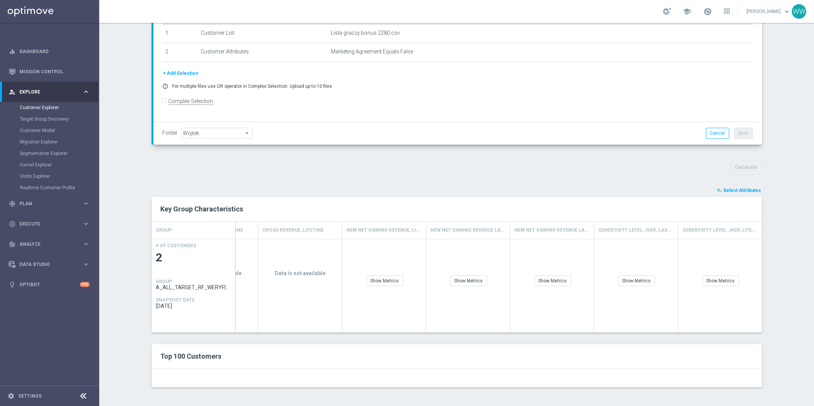
click at [207, 351] on div "Top 100 Customers" at bounding box center [331, 356] width 352 height 13
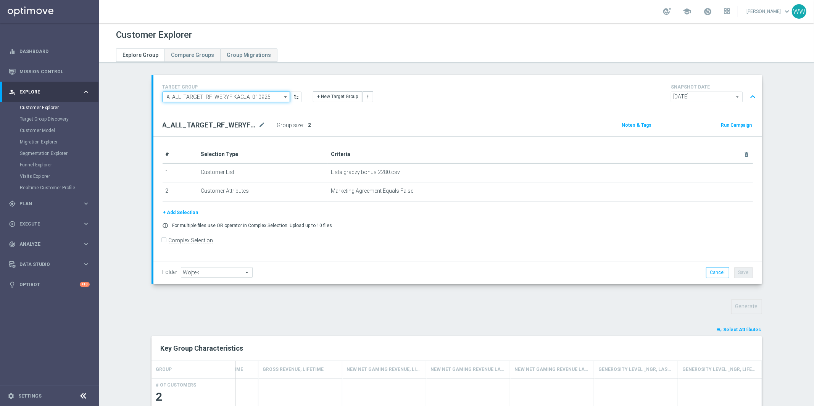
click at [222, 92] on input "A_ALL_TARGET_RF_WERYFIKACJA_010925" at bounding box center [226, 97] width 127 height 11
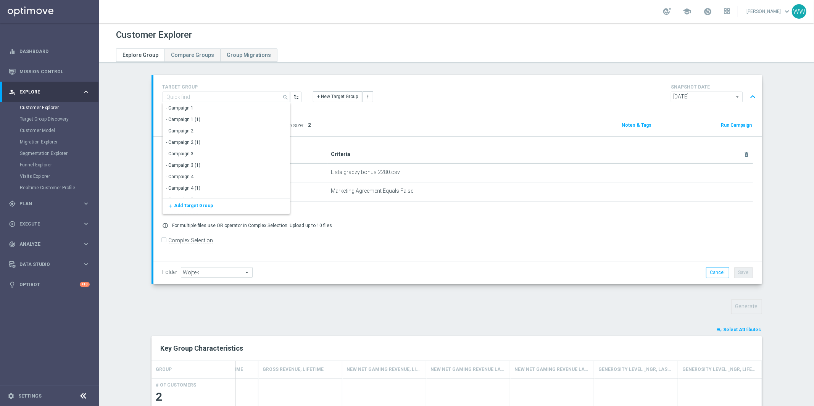
click at [221, 83] on div "TARGET GROUP A_ALL_TARGET_RF_WERYFIKACJA_010925 search Show Selected 0 of NaN -…" at bounding box center [232, 92] width 150 height 20
type input "A_ALL_TARGET_RF_WERYFIKACJA_010925"
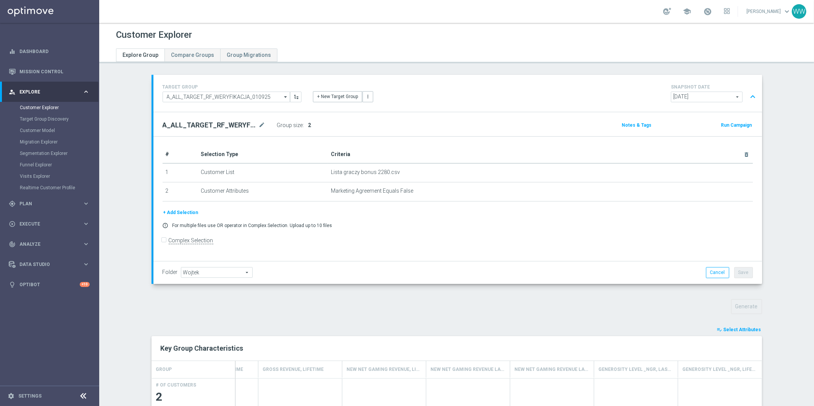
click at [756, 93] on button "expand_less" at bounding box center [752, 97] width 11 height 14
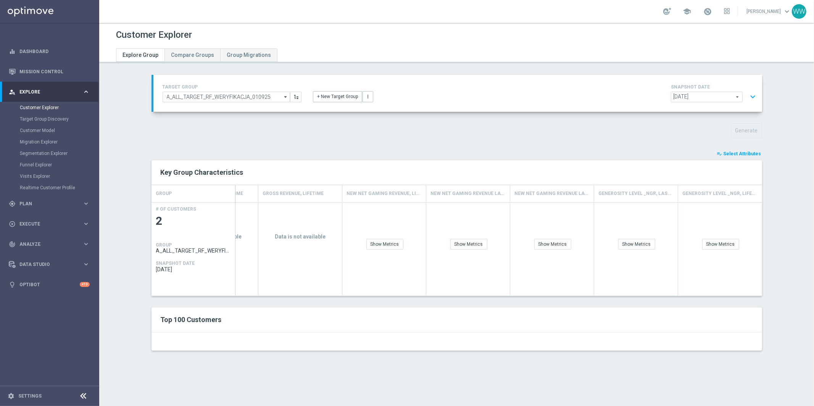
click at [756, 93] on button "expand_more" at bounding box center [752, 97] width 11 height 14
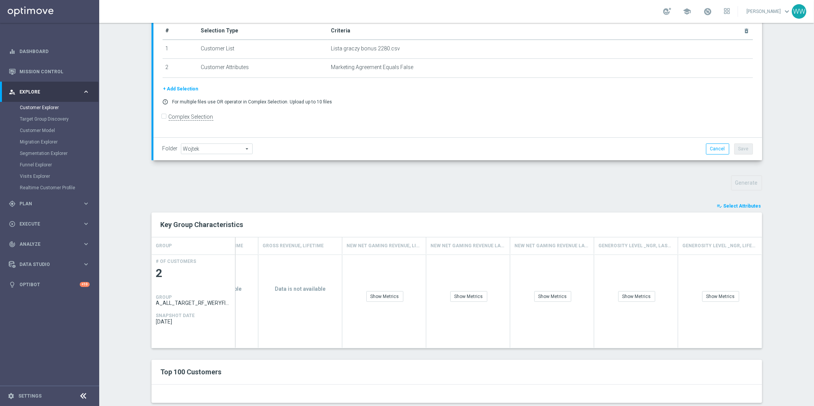
scroll to position [139, 0]
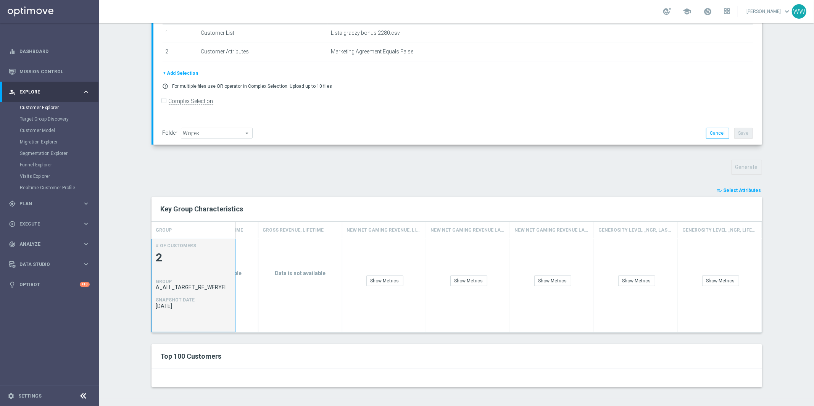
click at [171, 319] on div "# OF CUSTOMERS 2 GROUP A_ALL_TARGET_RF_WERYFIKACJA_010925 SNAPSHOT DATE [DATE]" at bounding box center [193, 285] width 83 height 93
click at [184, 362] on div "Top 100 Customers" at bounding box center [456, 356] width 610 height 25
click at [178, 259] on span "2" at bounding box center [193, 257] width 75 height 15
click at [202, 377] on div at bounding box center [456, 378] width 610 height 18
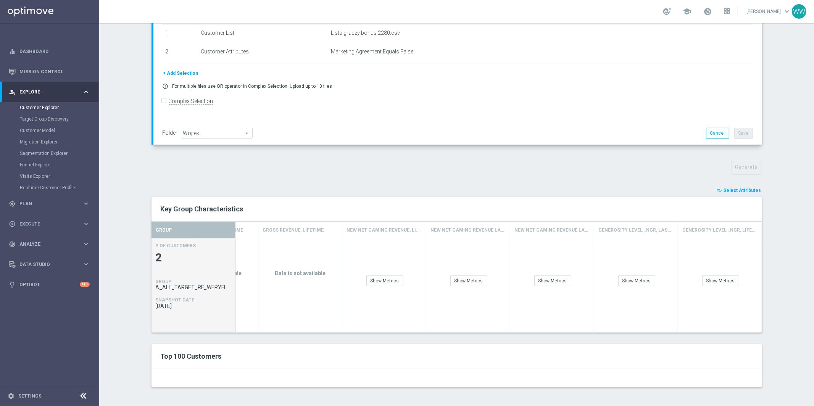
click at [202, 377] on div at bounding box center [456, 378] width 610 height 18
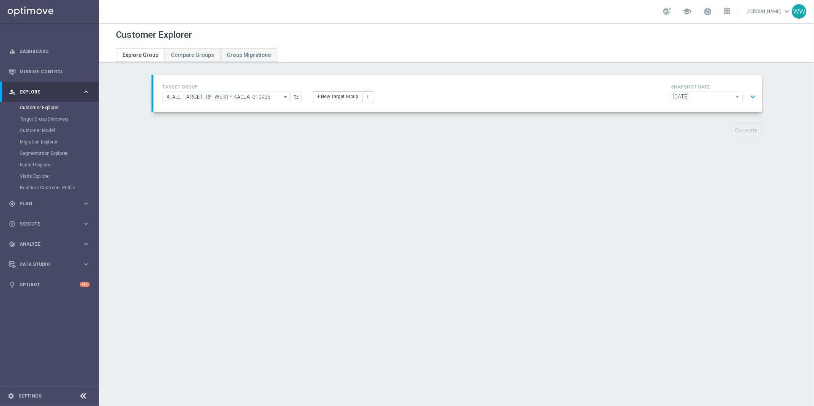
click at [342, 79] on div "TARGET GROUP A_ALL_TARGET_RF_WERYFIKACJA_010925 A_ALL_TARGET_RF_WERYFIKACJA_010…" at bounding box center [457, 93] width 609 height 37
click at [361, 77] on div "TARGET GROUP A_ALL_TARGET_RF_WERYFIKACJA_010925 A_ALL_TARGET_RF_WERYFIKACJA_010…" at bounding box center [457, 93] width 609 height 37
click at [761, 99] on div "TARGET GROUP A_ALL_TARGET_RF_WERYFIKACJA_010925 A_ALL_TARGET_RF_WERYFIKACJA_010…" at bounding box center [457, 93] width 609 height 37
click at [757, 98] on button "expand_more" at bounding box center [752, 97] width 11 height 14
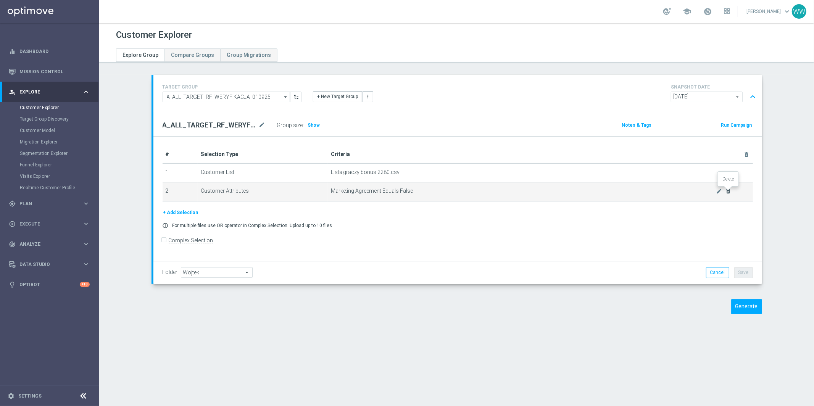
click at [728, 190] on icon "delete_forever" at bounding box center [728, 191] width 6 height 6
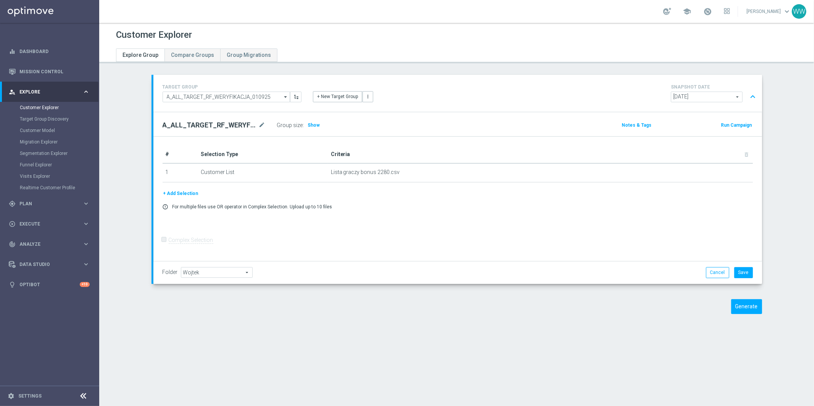
click at [171, 188] on div "# Selection Type Criteria delete_forever 1 Customer List Lista graczy bonus 228…" at bounding box center [458, 167] width 602 height 43
click at [171, 191] on button "+ Add Selection" at bounding box center [181, 193] width 37 height 8
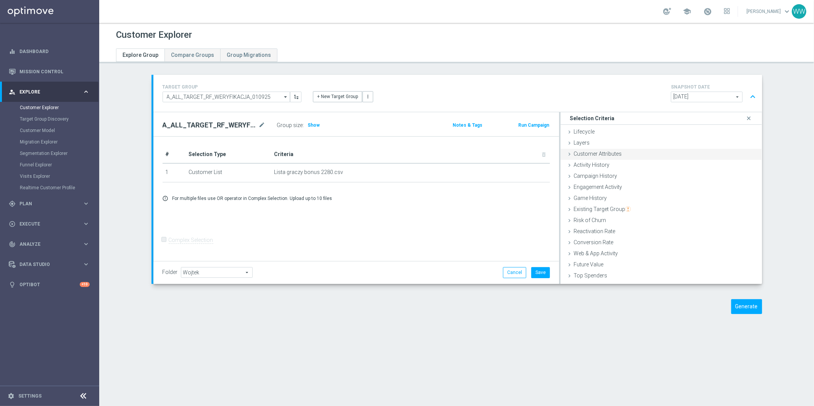
click at [583, 159] on div "Customer Attributes done" at bounding box center [660, 154] width 201 height 11
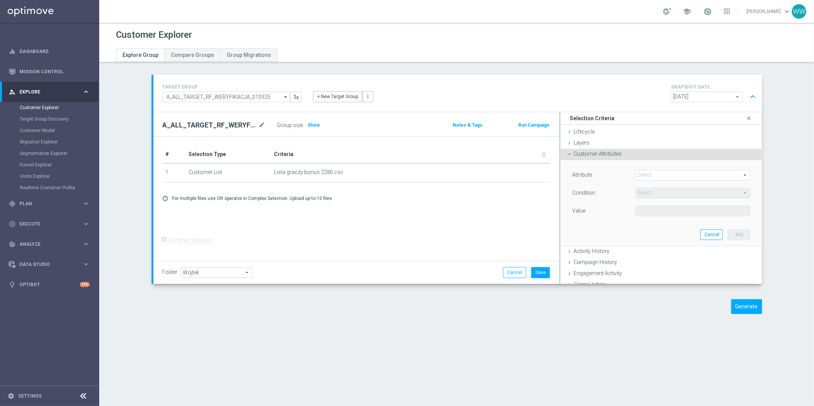
click at [642, 178] on span at bounding box center [693, 175] width 114 height 10
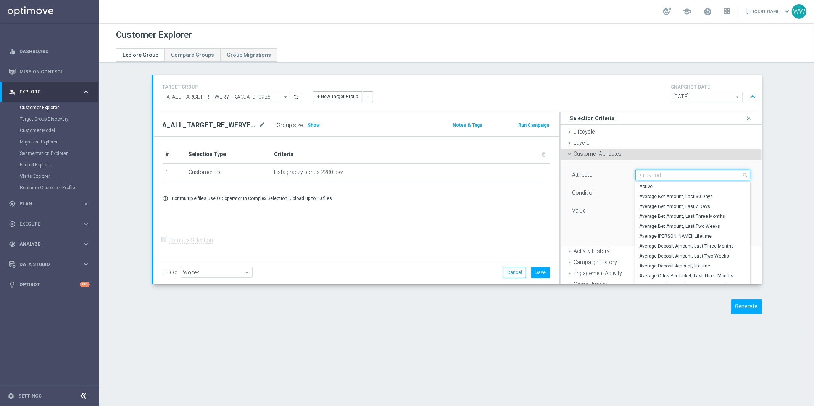
click at [642, 178] on input "search" at bounding box center [692, 175] width 115 height 11
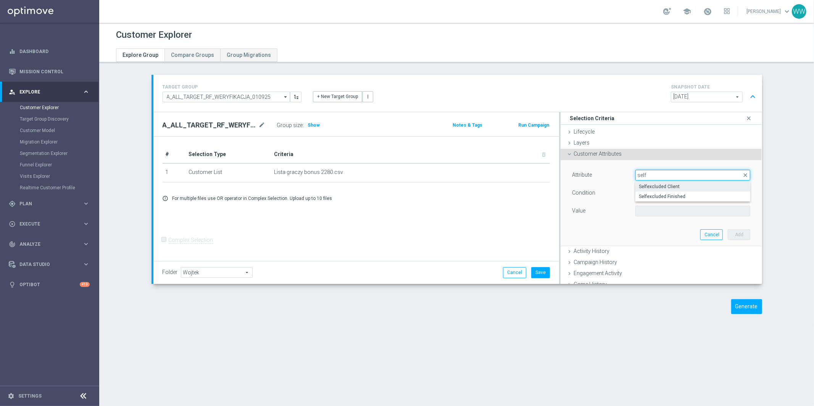
type input "self"
click at [657, 189] on label "Selfexcluded Client" at bounding box center [692, 187] width 115 height 10
type input "Selfexcluded Client"
type input "Equals"
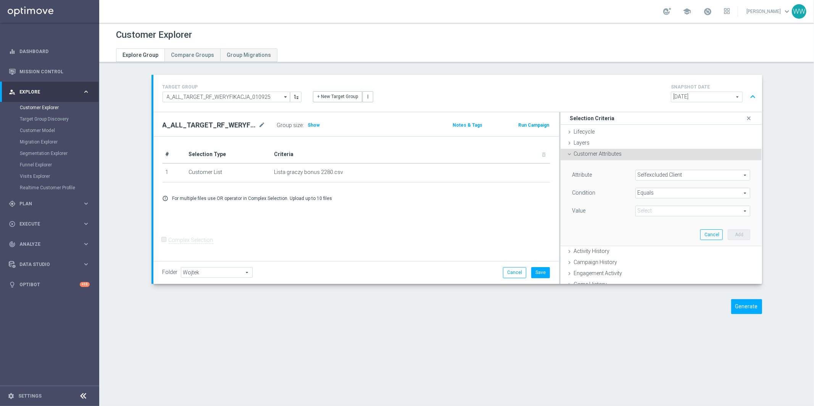
click at [651, 210] on span at bounding box center [693, 211] width 114 height 10
click at [647, 231] on span "False" at bounding box center [693, 232] width 108 height 6
type input "False"
click at [736, 240] on button "Add" at bounding box center [739, 234] width 23 height 11
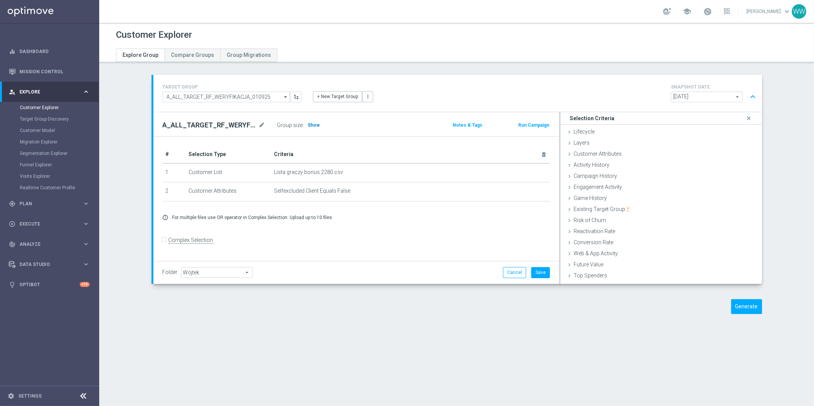
click at [311, 128] on h3 "Show" at bounding box center [314, 125] width 14 height 8
click at [295, 137] on div "# Selection Type Criteria delete_forever 1 Customer List Lista graczy bonus 228…" at bounding box center [356, 199] width 406 height 125
click at [527, 190] on icon "mode_edit" at bounding box center [528, 191] width 6 height 6
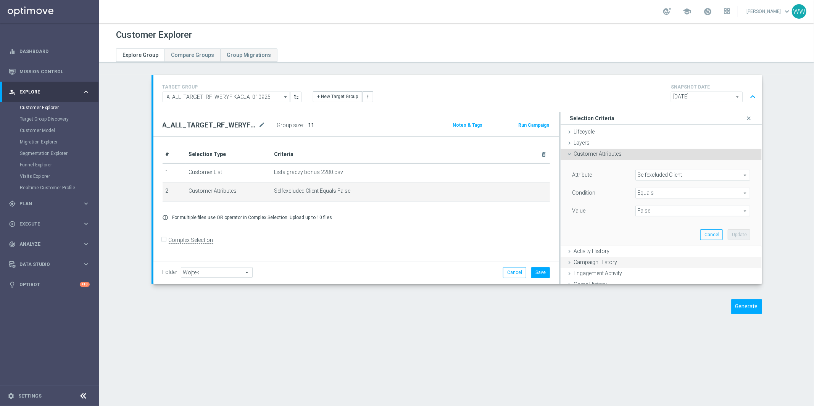
scroll to position [27, 0]
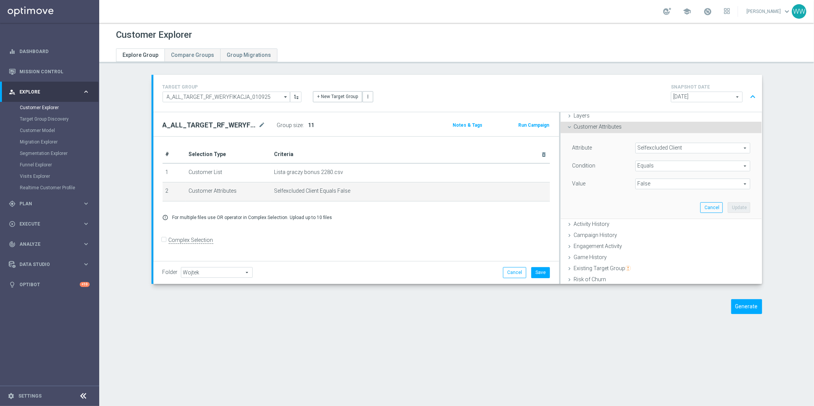
click at [650, 181] on span "False" at bounding box center [693, 184] width 114 height 10
click at [650, 212] on span "True" at bounding box center [693, 215] width 108 height 6
type input "True"
click at [744, 206] on button "Update" at bounding box center [739, 207] width 23 height 11
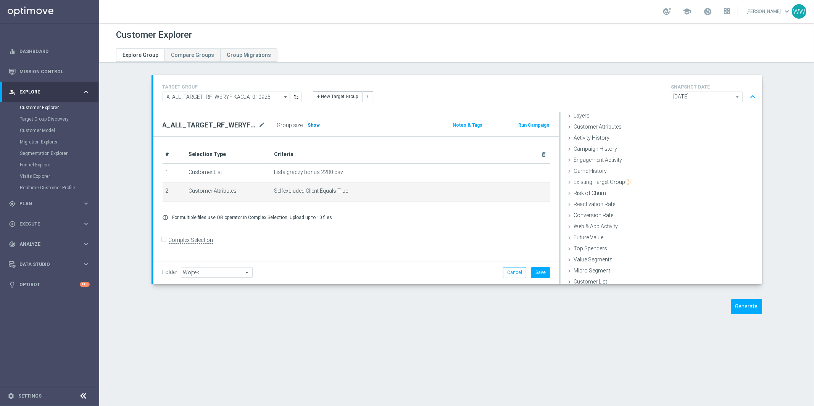
click at [311, 126] on span "Show" at bounding box center [314, 124] width 12 height 5
click at [543, 275] on button "Save" at bounding box center [540, 272] width 19 height 11
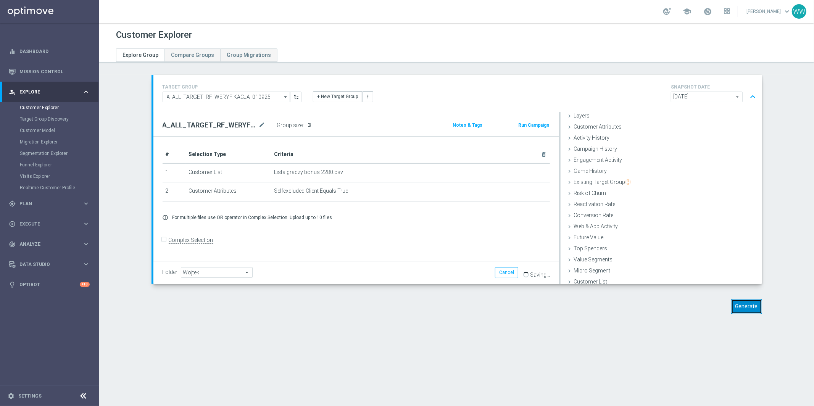
click at [741, 304] on button "Generate" at bounding box center [746, 306] width 31 height 15
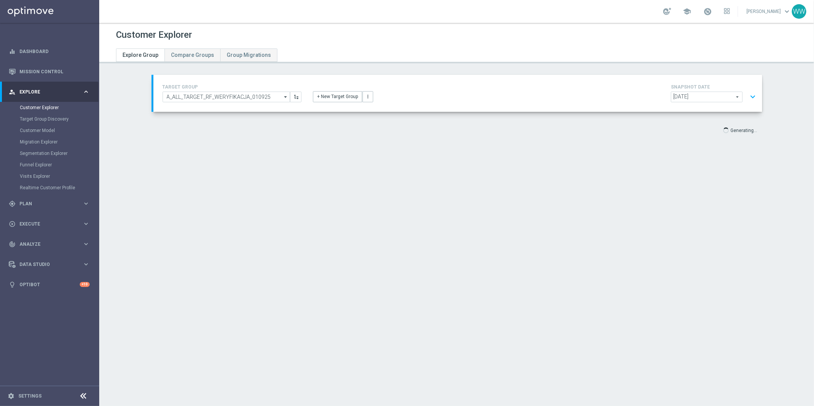
click at [757, 97] on button "expand_more" at bounding box center [752, 97] width 11 height 14
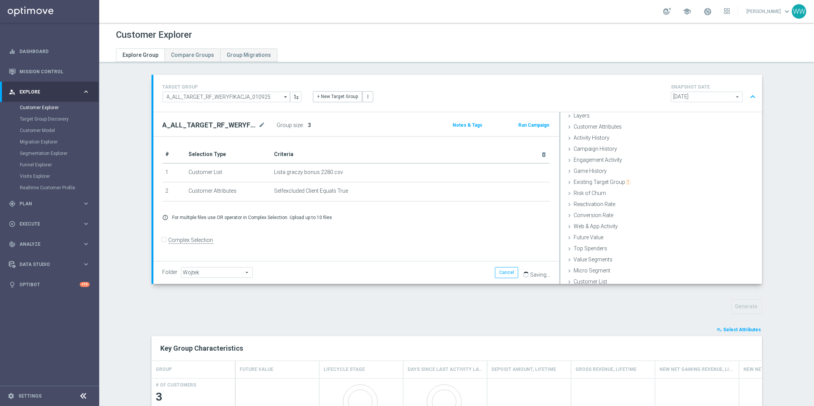
scroll to position [139, 0]
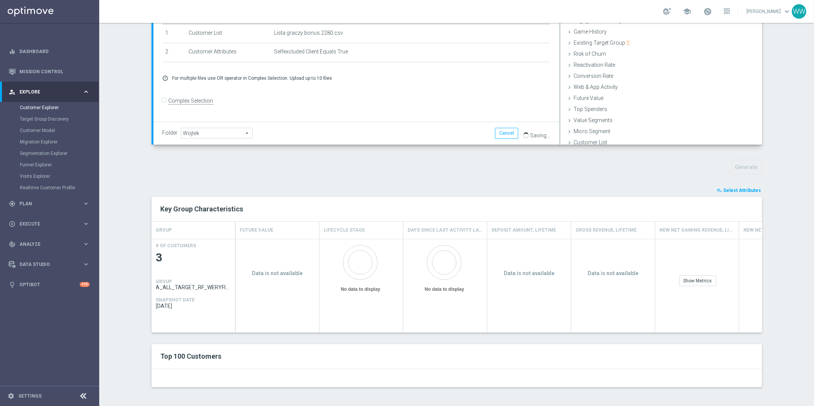
click at [161, 252] on span "3" at bounding box center [193, 257] width 75 height 15
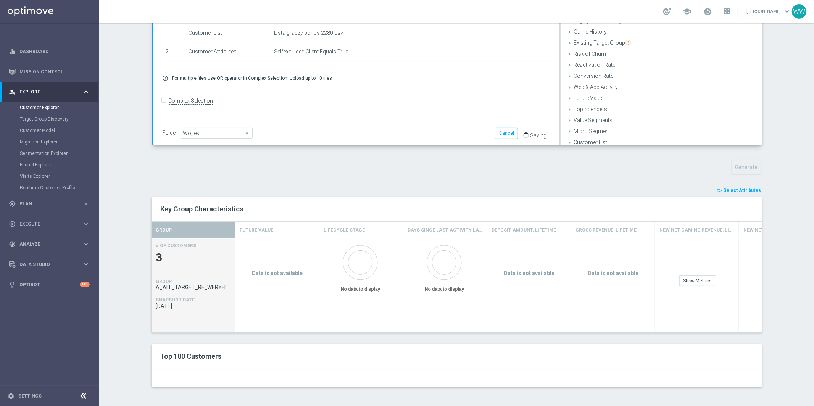
click at [211, 373] on div at bounding box center [456, 378] width 610 height 18
click at [206, 364] on div "Top 100 Customers" at bounding box center [456, 356] width 610 height 25
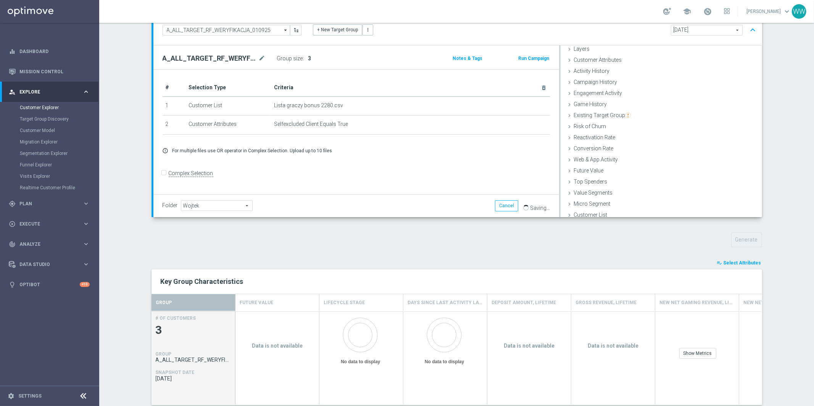
scroll to position [41, 0]
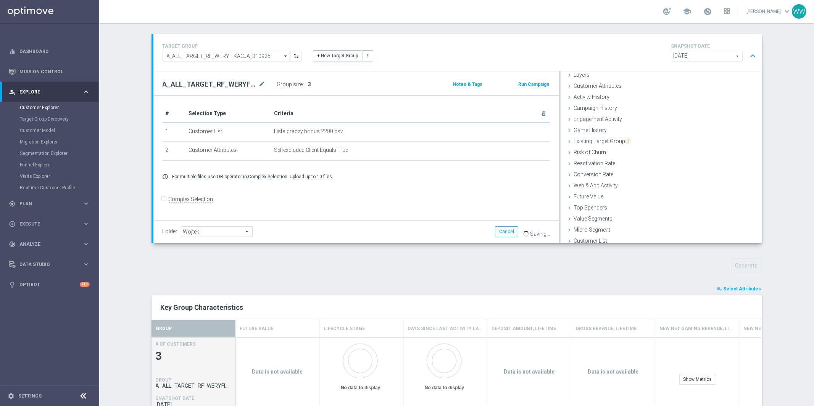
click at [295, 86] on label "Group size" at bounding box center [290, 84] width 26 height 6
click at [315, 86] on div "Group size : 3" at bounding box center [315, 84] width 76 height 11
click at [308, 86] on span "3" at bounding box center [309, 84] width 3 height 6
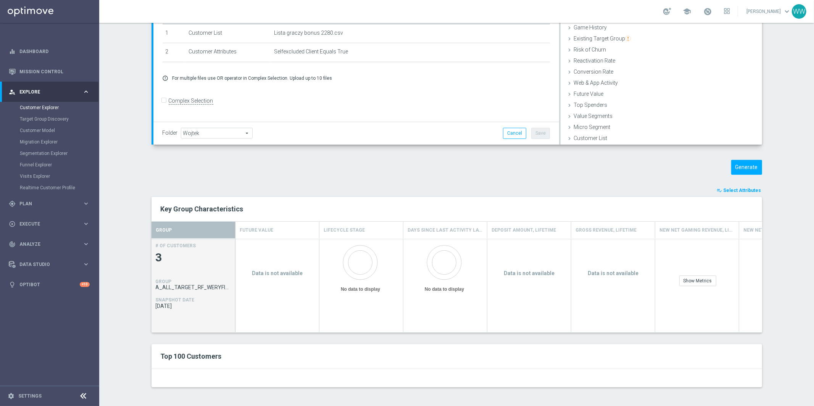
click at [164, 370] on div at bounding box center [456, 378] width 610 height 18
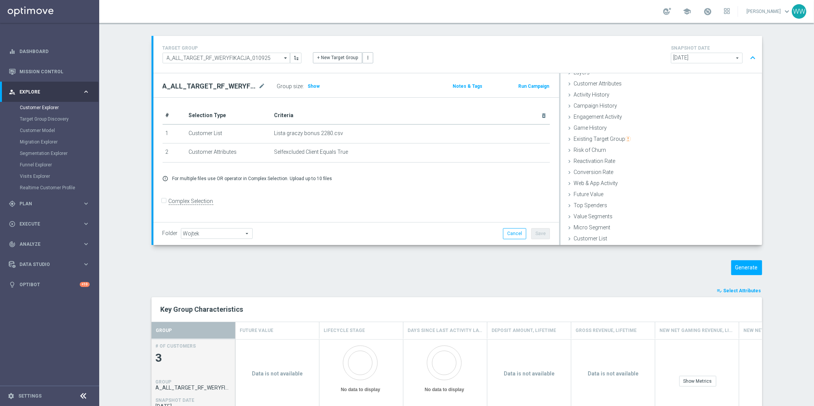
scroll to position [0, 0]
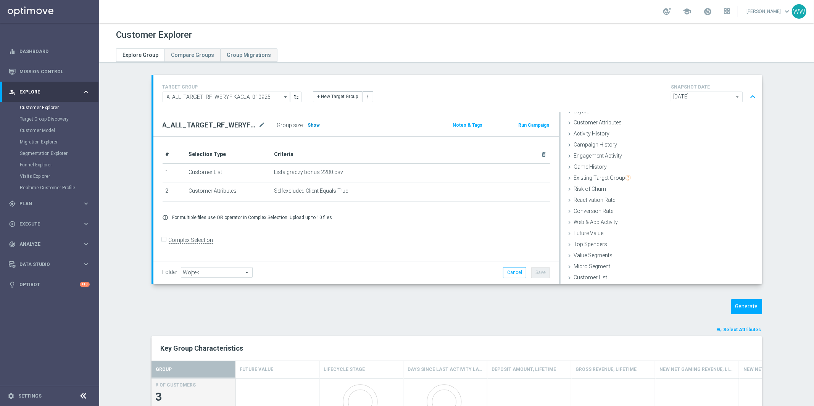
click at [311, 125] on span "Show" at bounding box center [314, 124] width 12 height 5
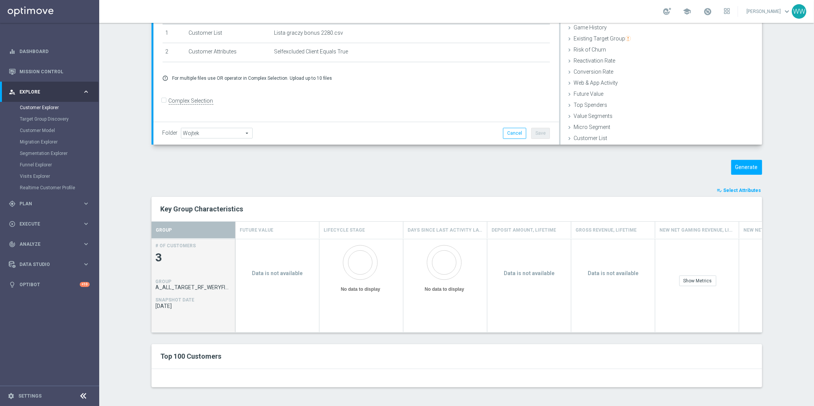
click at [193, 353] on h2 "Top 100 Customers" at bounding box center [331, 356] width 341 height 9
click at [187, 226] on div "GROUP" at bounding box center [193, 230] width 84 height 17
click at [163, 255] on span "3" at bounding box center [193, 257] width 75 height 15
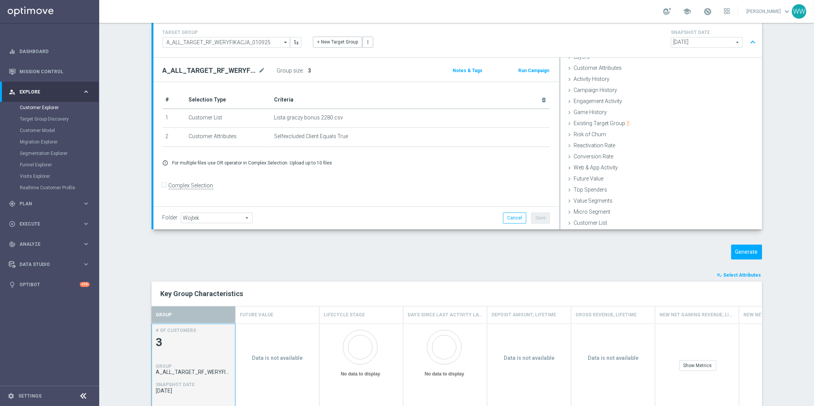
scroll to position [0, 0]
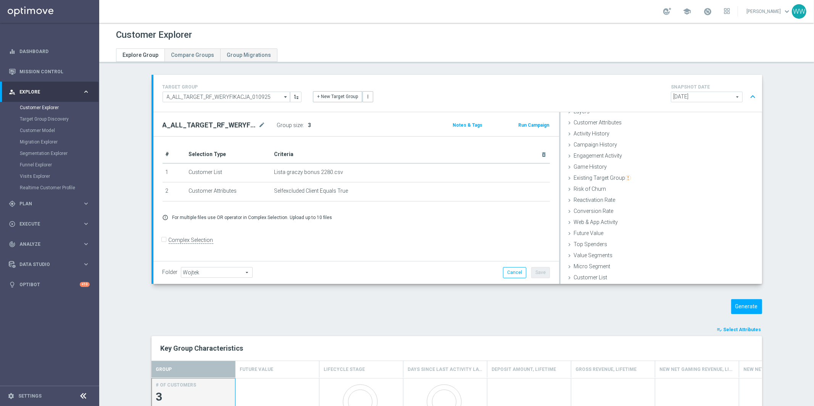
click at [741, 330] on span "Select Attributes" at bounding box center [742, 329] width 38 height 5
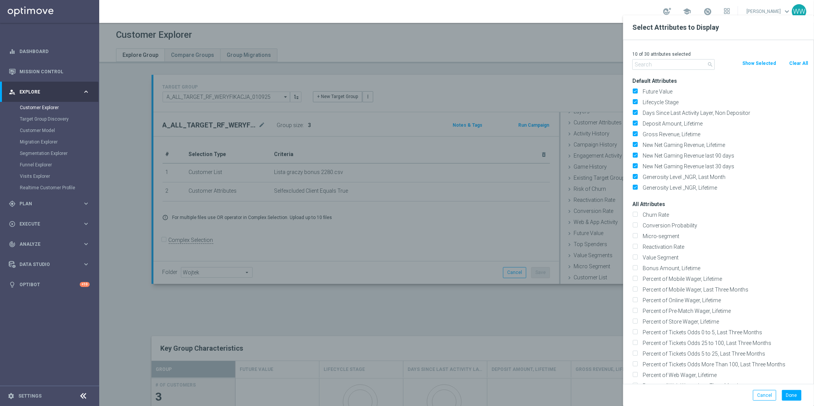
click at [800, 60] on button "Clear All" at bounding box center [798, 63] width 20 height 8
checkbox input "false"
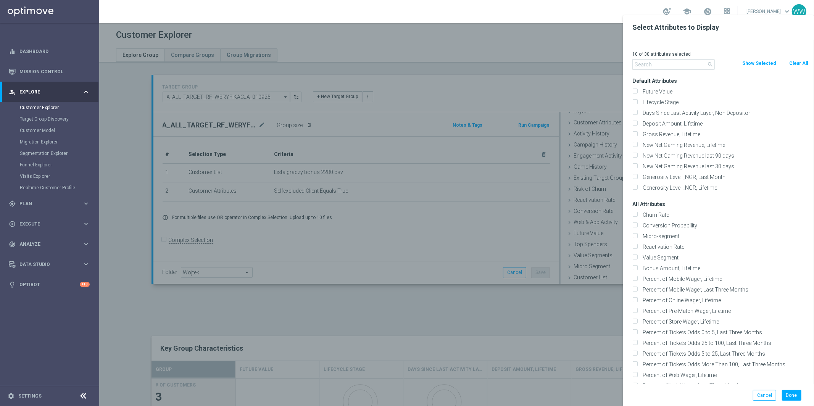
checkbox input "false"
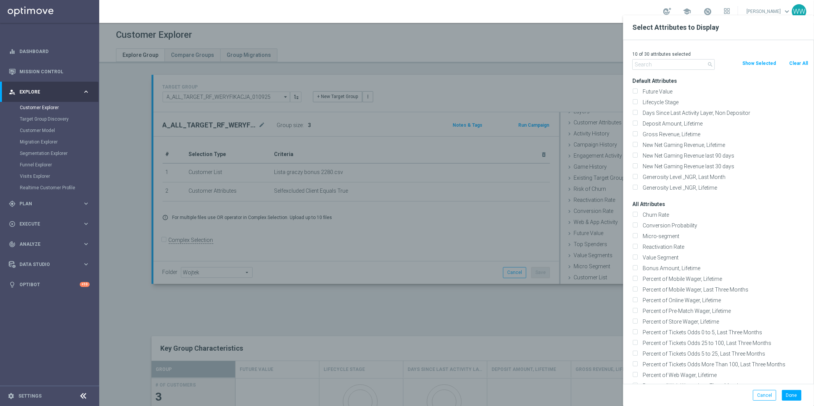
checkbox input "false"
click at [667, 59] on input "text" at bounding box center [673, 64] width 82 height 11
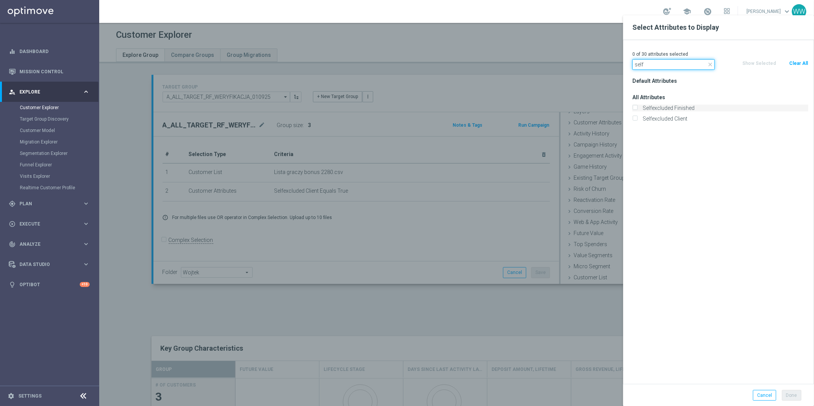
type input "self"
click at [651, 105] on label "Selfexcluded Finished" at bounding box center [724, 108] width 168 height 7
click at [637, 106] on input "Selfexcluded Finished" at bounding box center [634, 108] width 5 height 5
click at [651, 107] on label "Selfexcluded Finished" at bounding box center [724, 108] width 168 height 7
click at [637, 107] on input "Selfexcluded Finished" at bounding box center [634, 108] width 5 height 5
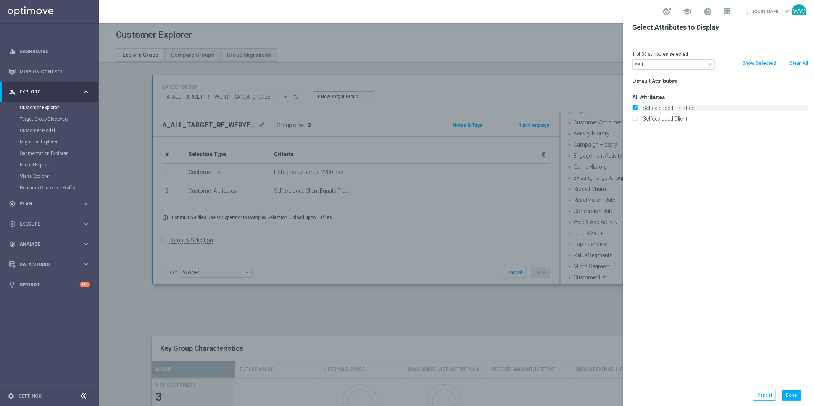
checkbox input "false"
click at [651, 117] on label "Selfexcluded Client" at bounding box center [724, 118] width 168 height 7
click at [637, 117] on input "Selfexcluded Client" at bounding box center [634, 119] width 5 height 5
checkbox input "true"
click at [787, 396] on button "Done" at bounding box center [791, 395] width 19 height 11
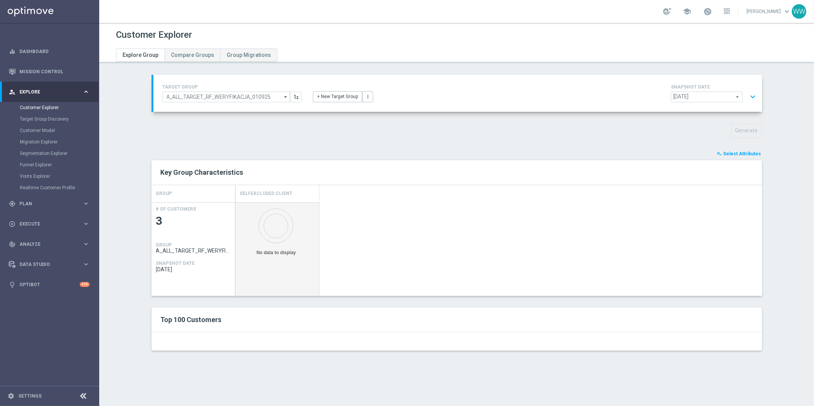
click at [255, 256] on rect "Press SPACE to select this row." at bounding box center [278, 253] width 76 height 97
click at [285, 214] on rect "Press SPACE to deselect this row." at bounding box center [278, 253] width 76 height 97
drag, startPoint x: 282, startPoint y: 288, endPoint x: 251, endPoint y: 286, distance: 31.4
click at [282, 288] on rect "Press SPACE to deselect this row." at bounding box center [278, 253] width 76 height 97
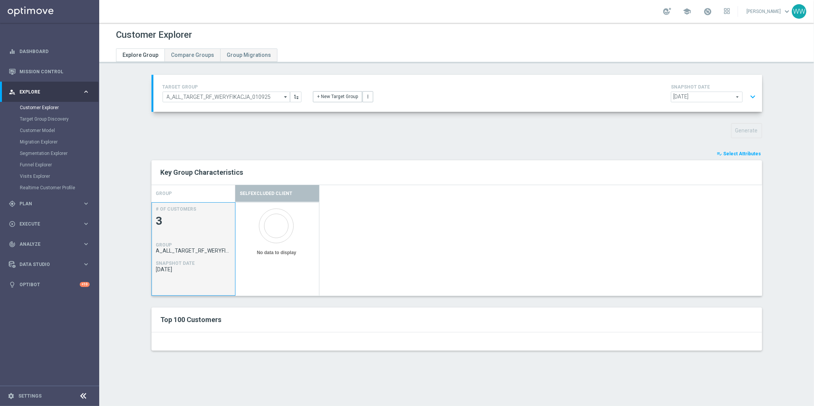
click at [201, 267] on span "[DATE]" at bounding box center [193, 269] width 75 height 6
click at [721, 95] on span "[DATE]" at bounding box center [706, 97] width 71 height 10
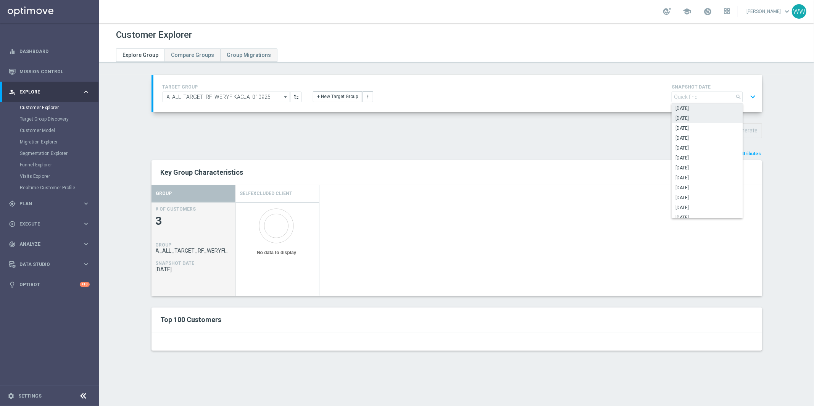
click at [701, 118] on span "2025-08-24" at bounding box center [706, 118] width 63 height 6
type input "2025-08-24"
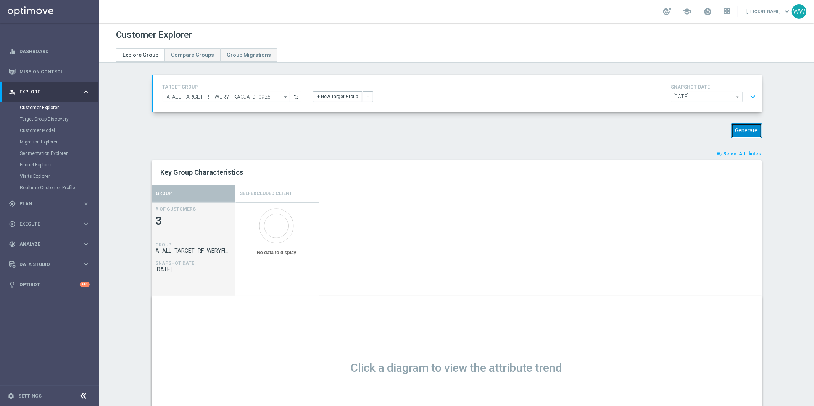
click at [744, 124] on button "Generate" at bounding box center [746, 130] width 31 height 15
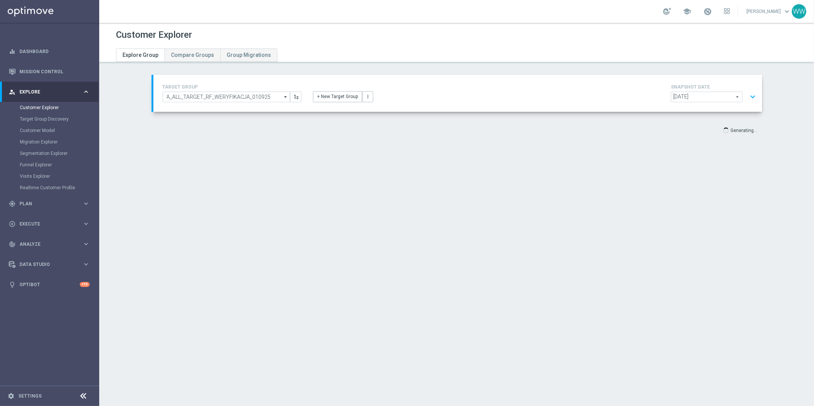
type input "Select"
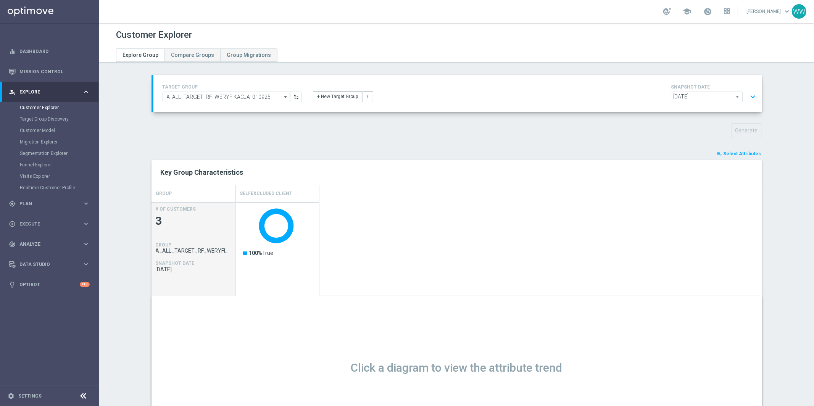
scroll to position [237, 0]
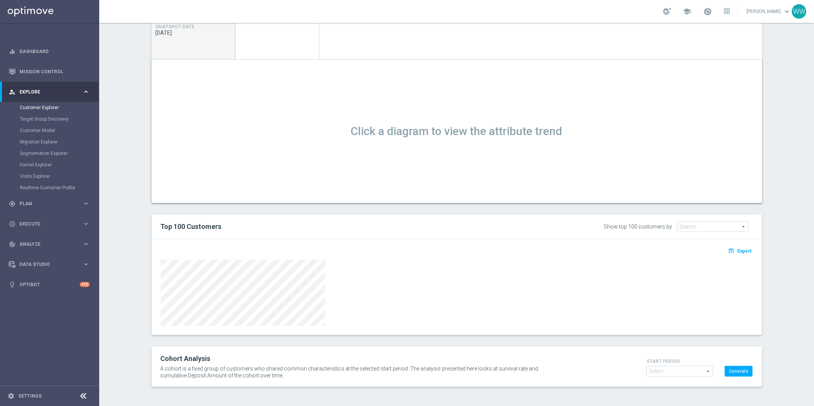
click at [155, 287] on div at bounding box center [457, 292] width 604 height 68
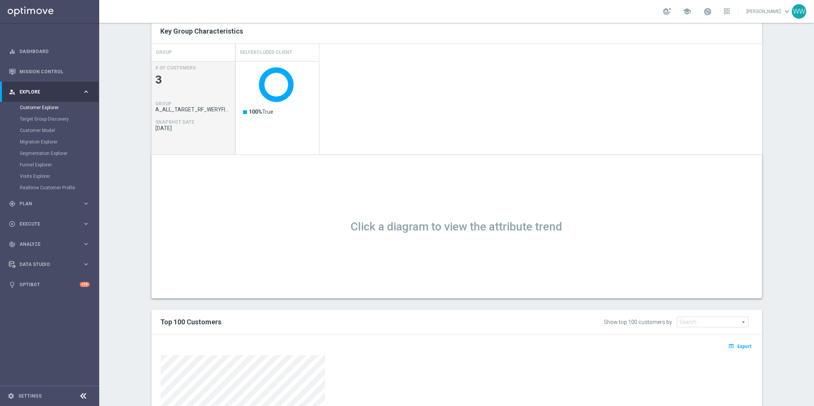
scroll to position [196, 0]
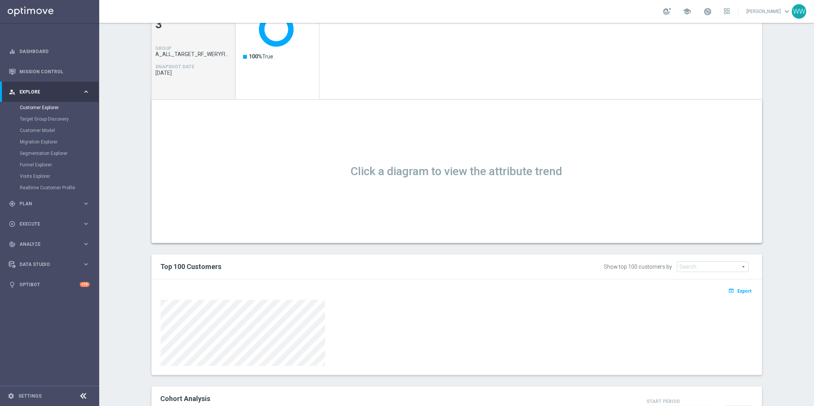
click at [368, 208] on div "Click a diagram to view the attribute trend" at bounding box center [457, 171] width 622 height 82
click at [159, 329] on div at bounding box center [457, 332] width 604 height 68
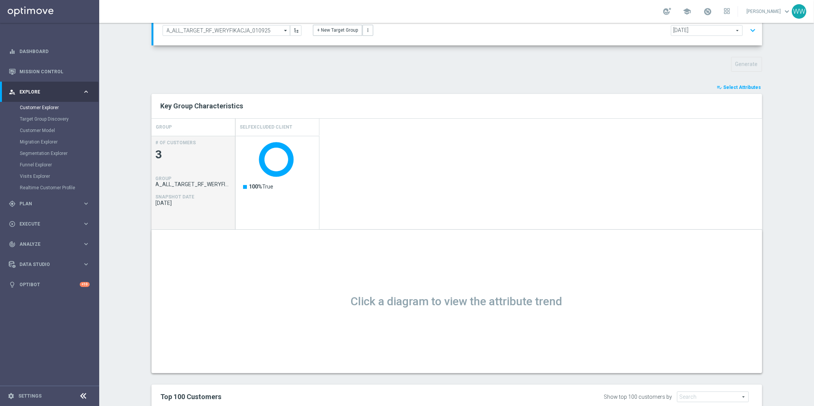
scroll to position [0, 0]
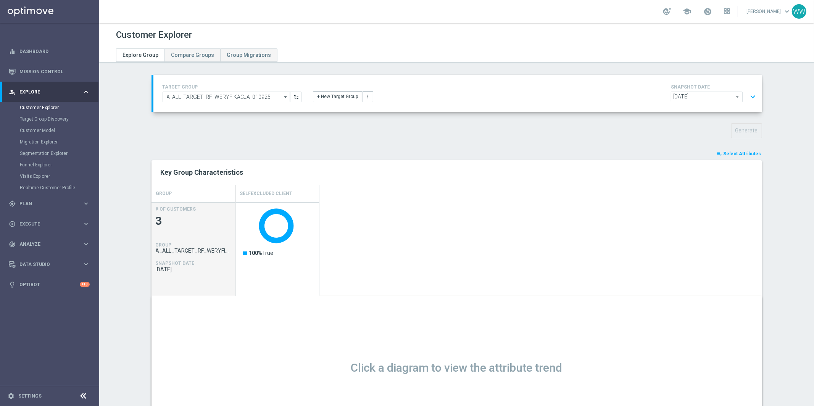
click at [312, 81] on div "TARGET GROUP A_ALL_TARGET_RF_WERYFIKACJA_010925 A_ALL_TARGET_RF_WERYFIKACJA_010…" at bounding box center [457, 93] width 609 height 37
click at [754, 97] on button "expand_more" at bounding box center [752, 97] width 11 height 14
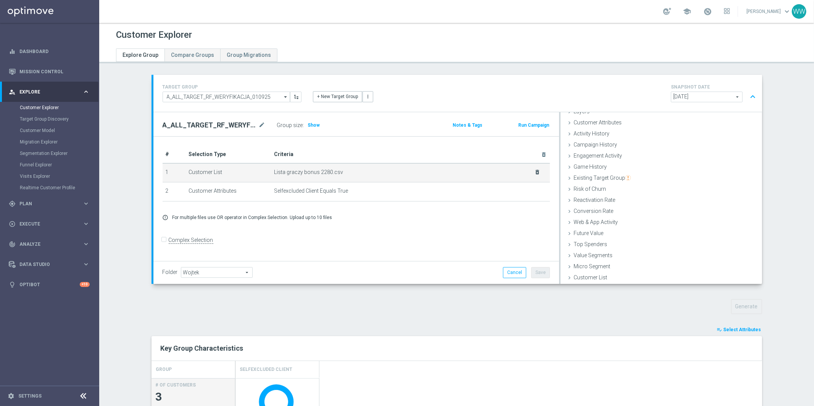
click at [538, 171] on icon "delete_forever" at bounding box center [538, 172] width 6 height 6
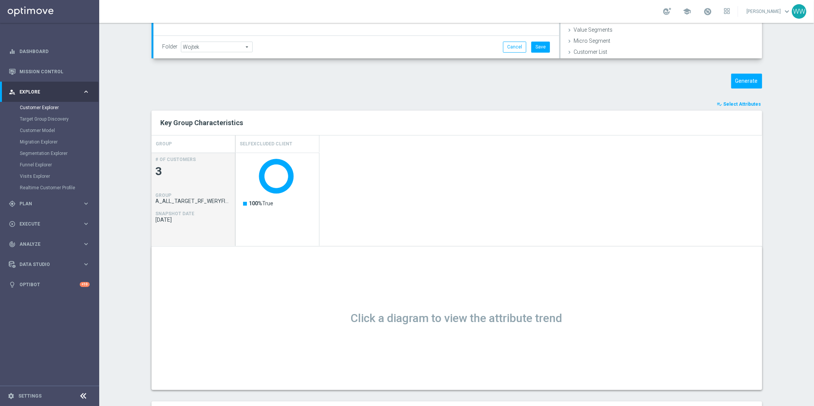
scroll to position [42, 0]
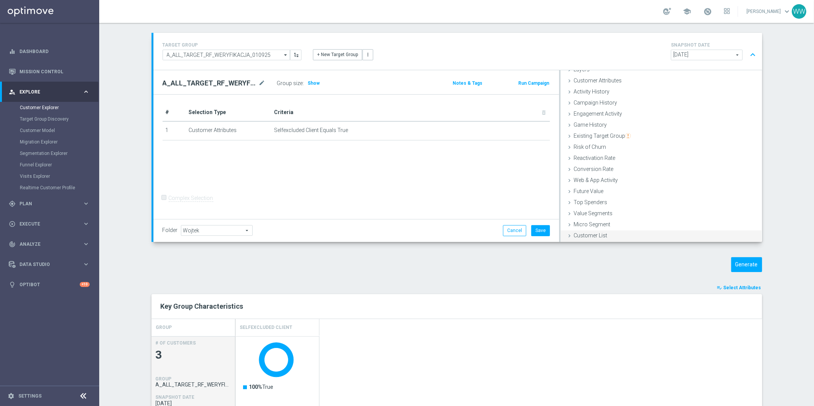
click at [579, 232] on span "Customer List" at bounding box center [590, 235] width 34 height 6
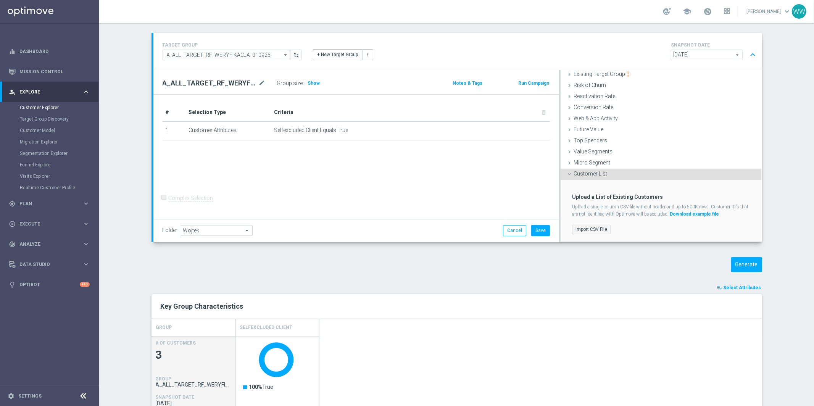
click at [590, 230] on label "Import CSV File" at bounding box center [591, 230] width 39 height 10
click at [0, 0] on input "Import CSV File" at bounding box center [0, 0] width 0 height 0
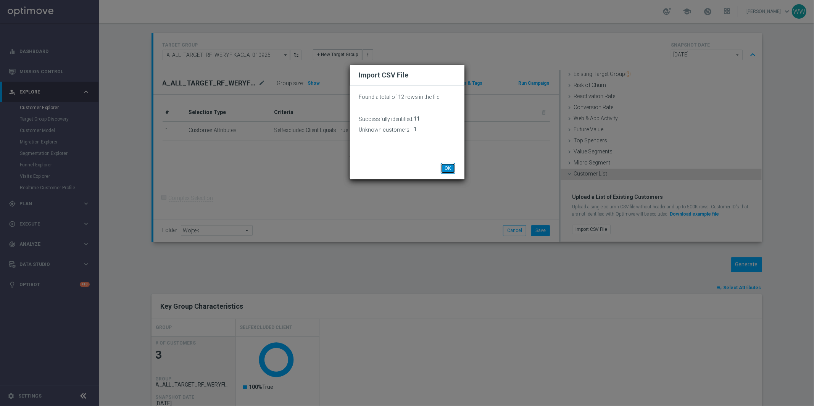
click at [447, 171] on button "OK" at bounding box center [448, 168] width 14 height 11
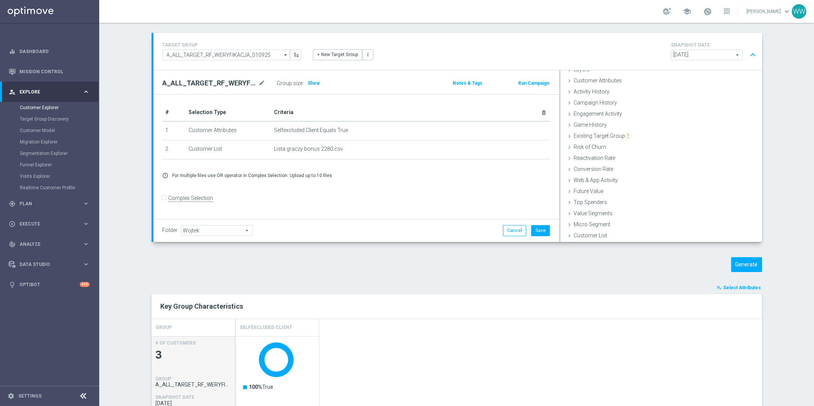
scroll to position [31, 0]
click at [535, 227] on button "Save" at bounding box center [540, 230] width 19 height 11
click at [308, 79] on h3 "Show" at bounding box center [314, 83] width 14 height 8
click at [741, 269] on button "Generate" at bounding box center [746, 264] width 31 height 15
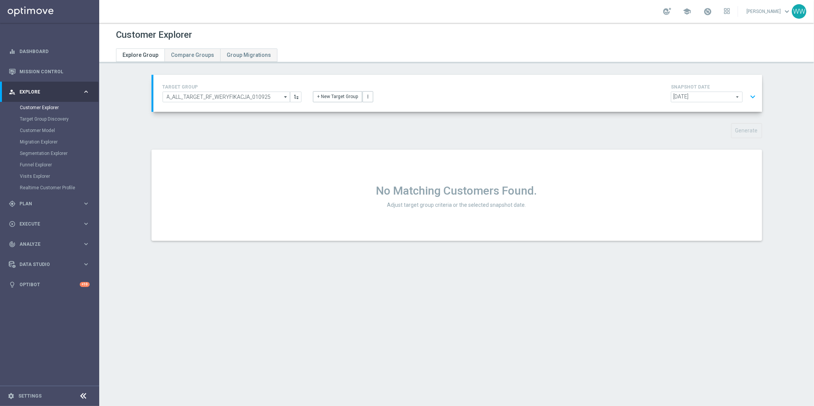
click at [753, 99] on button "expand_more" at bounding box center [752, 97] width 11 height 14
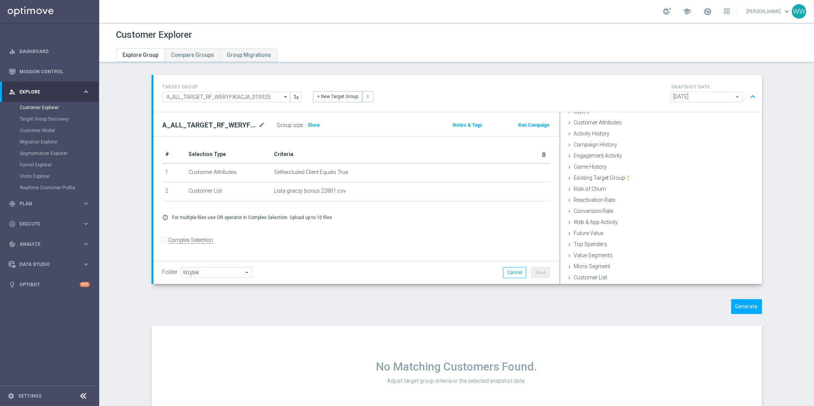
scroll to position [31, 0]
click at [313, 126] on span "Show" at bounding box center [314, 124] width 12 height 5
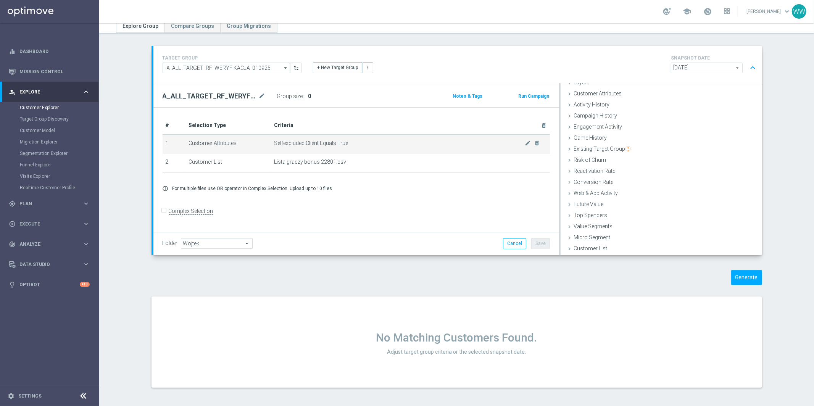
click at [524, 143] on span "Selfexcluded Client Equals True" at bounding box center [399, 143] width 251 height 6
click at [527, 143] on icon "mode_edit" at bounding box center [528, 143] width 6 height 6
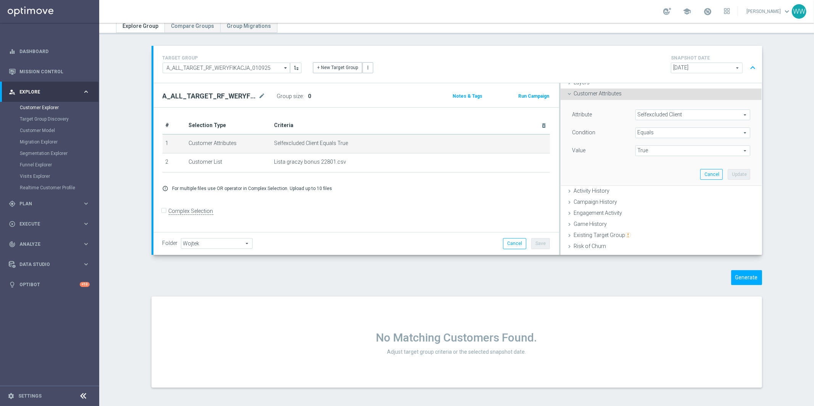
click at [654, 116] on span "Selfexcluded Client" at bounding box center [693, 115] width 114 height 10
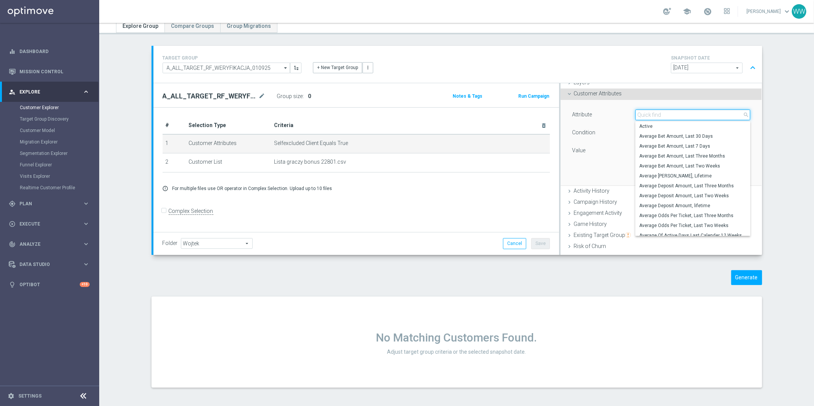
click at [654, 116] on input "search" at bounding box center [692, 115] width 115 height 11
type input ","
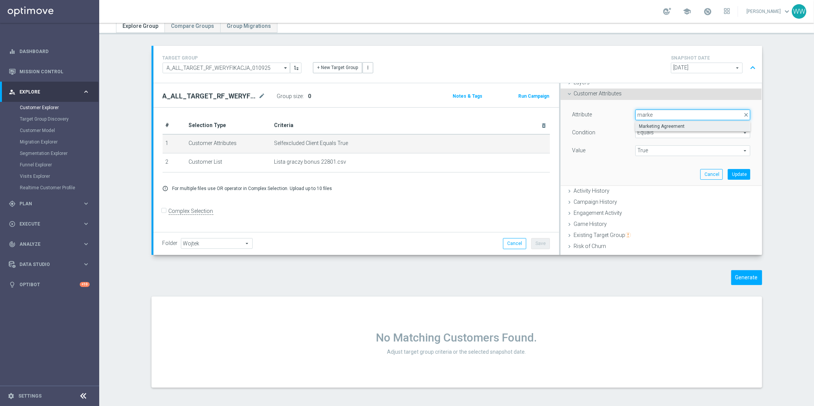
type input "marke"
click at [664, 125] on span "Marketing Agreement" at bounding box center [693, 126] width 108 height 6
type input "Marketing Agreement"
click at [644, 148] on span "True" at bounding box center [693, 151] width 114 height 10
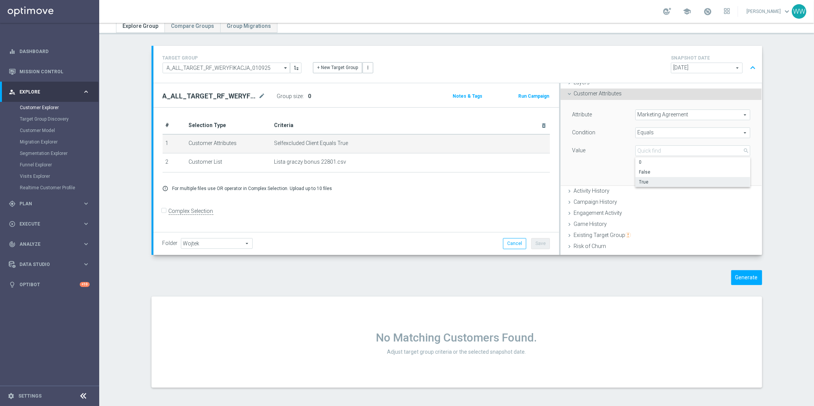
click at [646, 179] on span "True" at bounding box center [693, 182] width 108 height 6
type input "True"
click at [744, 177] on button "Update" at bounding box center [739, 174] width 23 height 11
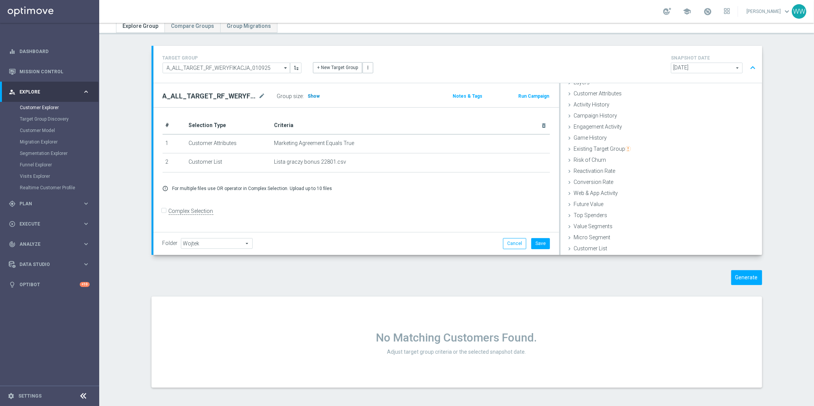
click at [315, 95] on span "Show" at bounding box center [314, 95] width 12 height 5
click at [740, 279] on button "Generate" at bounding box center [746, 277] width 31 height 15
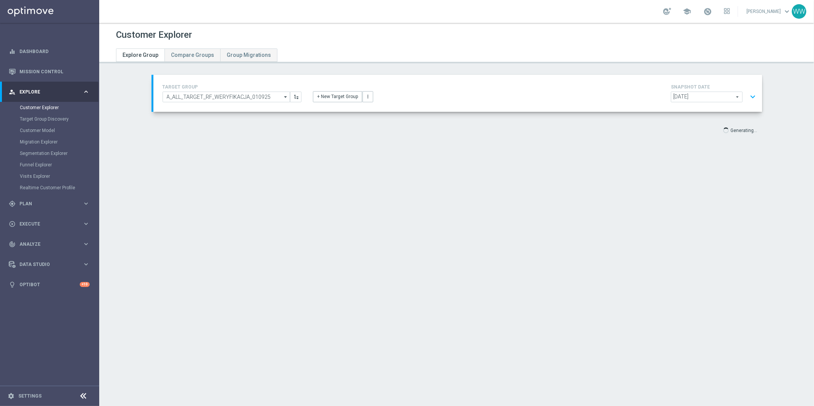
scroll to position [0, 0]
type input "Select"
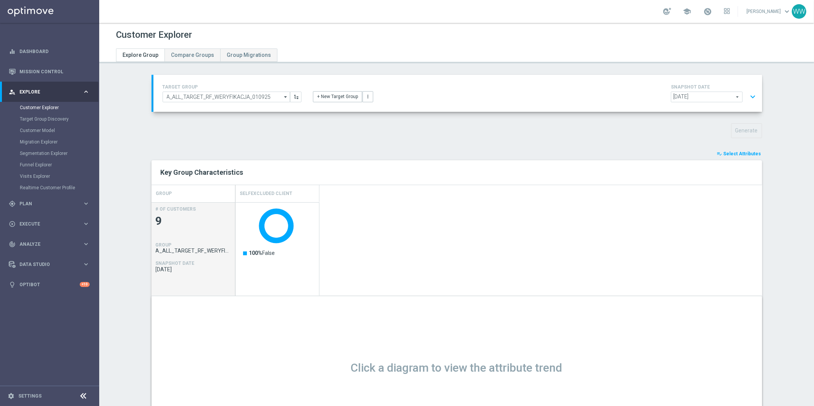
click at [754, 97] on button "expand_more" at bounding box center [752, 97] width 11 height 14
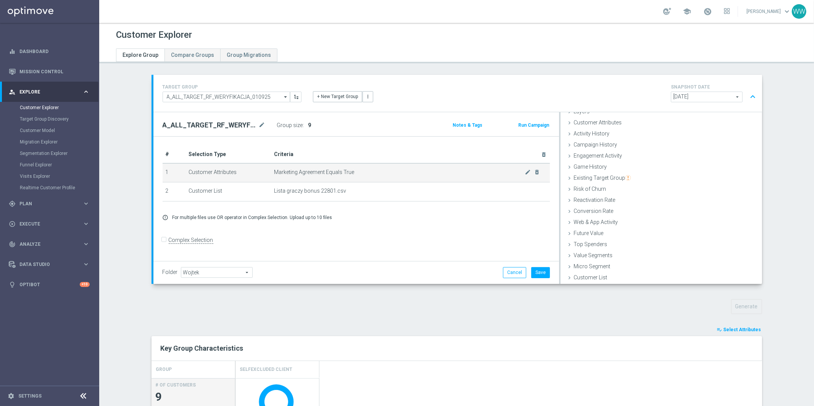
click at [398, 175] on td "Marketing Agreement Equals True mode_edit delete_forever" at bounding box center [410, 172] width 279 height 19
click at [530, 169] on icon "mode_edit" at bounding box center [528, 172] width 6 height 6
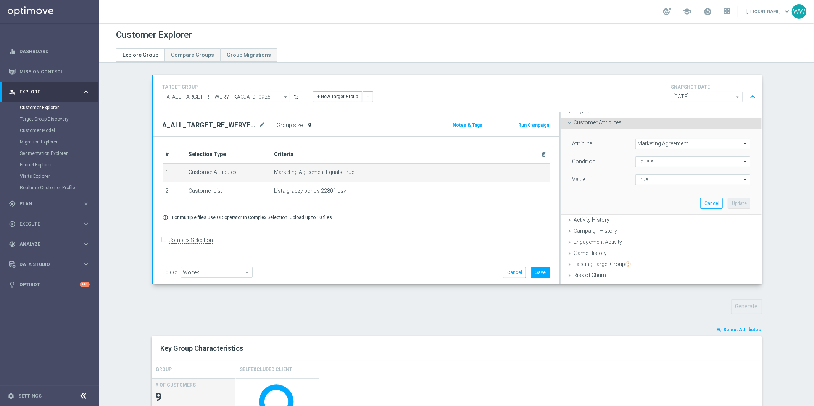
click at [652, 171] on div "Attribute Marketing Agreement Marketing Agreement arrow_drop_down search Condit…" at bounding box center [661, 163] width 179 height 48
click at [652, 174] on div "True True arrow_drop_down search" at bounding box center [692, 179] width 115 height 11
click at [652, 181] on input "search" at bounding box center [692, 179] width 115 height 11
click at [650, 207] on label "True" at bounding box center [692, 211] width 115 height 10
click at [653, 180] on span "True" at bounding box center [693, 180] width 114 height 10
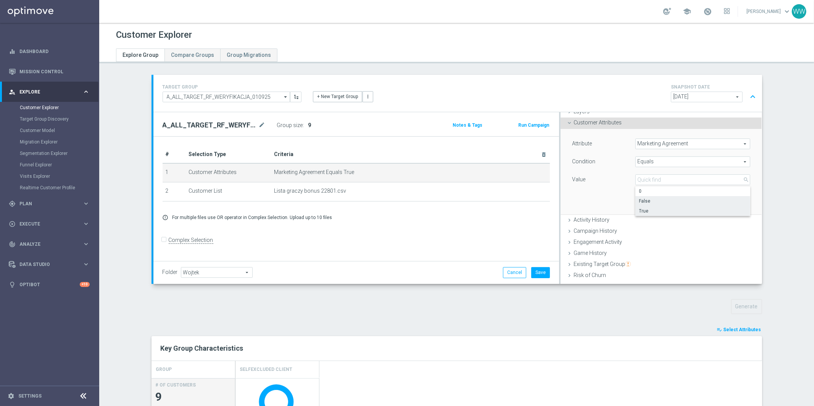
click at [653, 202] on span "False" at bounding box center [693, 201] width 108 height 6
type input "False"
click at [734, 203] on button "Update" at bounding box center [739, 203] width 23 height 11
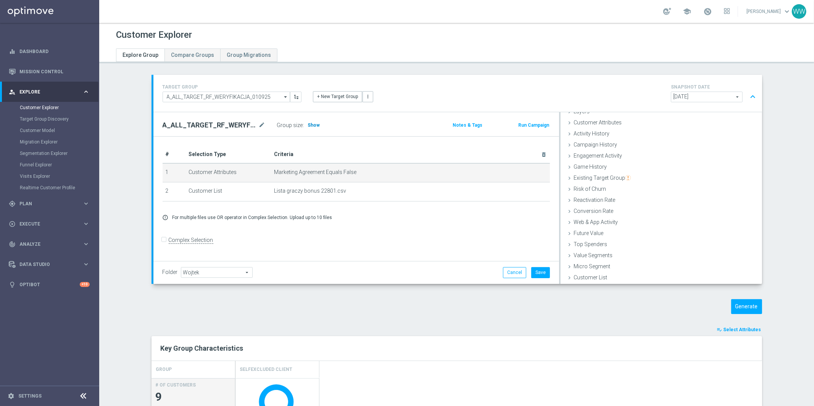
click at [312, 128] on h3 "Show" at bounding box center [314, 125] width 14 height 8
click at [747, 309] on button "Generate" at bounding box center [746, 306] width 31 height 15
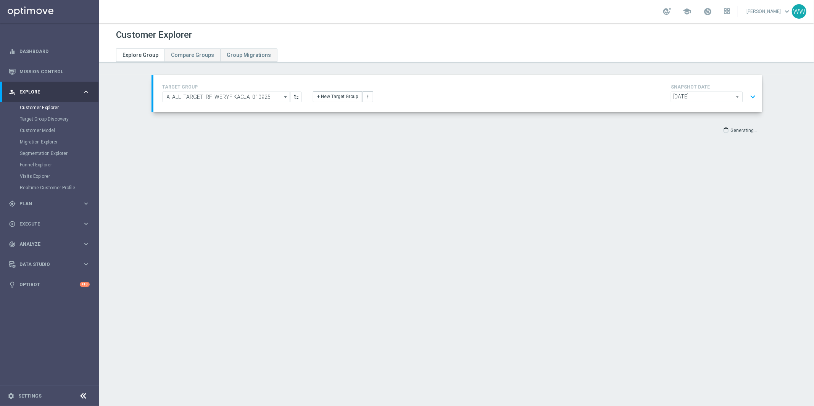
type input "Select"
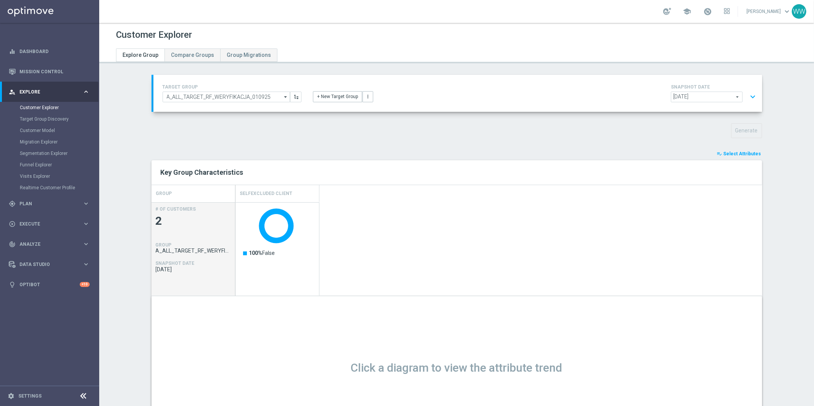
scroll to position [223, 0]
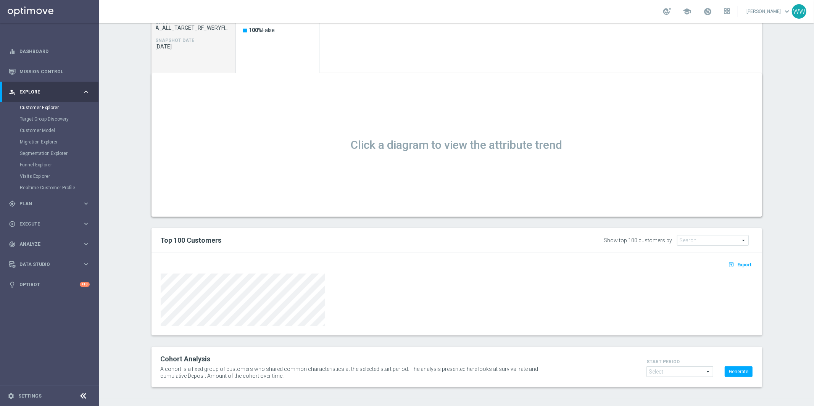
click at [156, 315] on div at bounding box center [457, 299] width 604 height 55
click at [201, 326] on div "open_in_browser Export" at bounding box center [456, 294] width 610 height 82
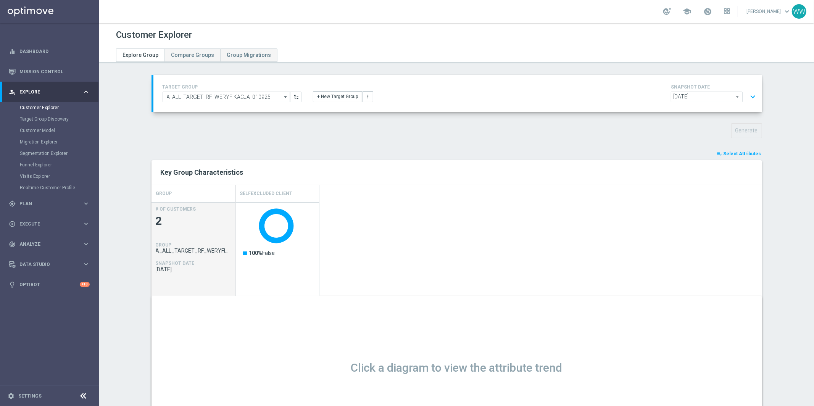
click at [333, 79] on div "TARGET GROUP A_ALL_TARGET_RF_WERYFIKACJA_010925 A_ALL_TARGET_RF_WERYFIKACJA_010…" at bounding box center [457, 93] width 609 height 37
click at [272, 83] on div "TARGET GROUP A_ALL_TARGET_RF_WERYFIKACJA_010925 A_ALL_TARGET_RF_WERYFIKACJA_010…" at bounding box center [232, 92] width 150 height 20
click at [484, 84] on div "+ New Target Group more_vert" at bounding box center [457, 92] width 301 height 20
click at [751, 90] on button "expand_more" at bounding box center [752, 97] width 11 height 14
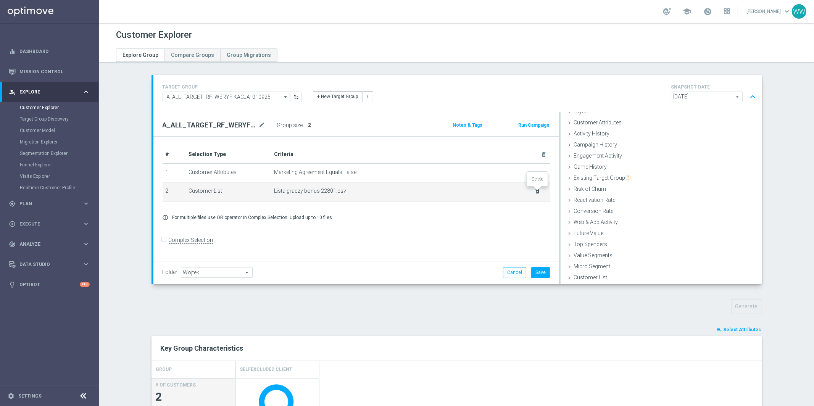
click at [535, 191] on icon "delete_forever" at bounding box center [538, 191] width 6 height 6
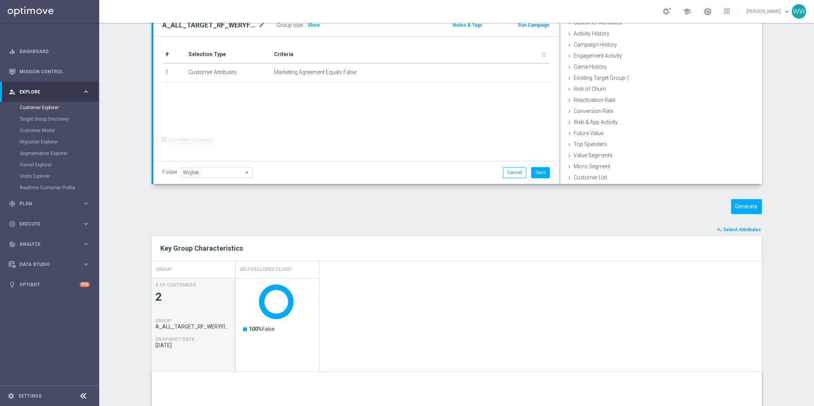
scroll to position [134, 0]
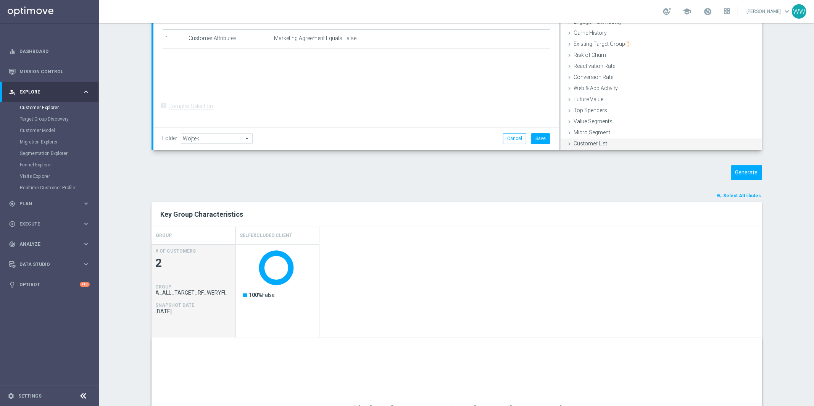
click at [586, 146] on span "Customer List" at bounding box center [590, 143] width 34 height 6
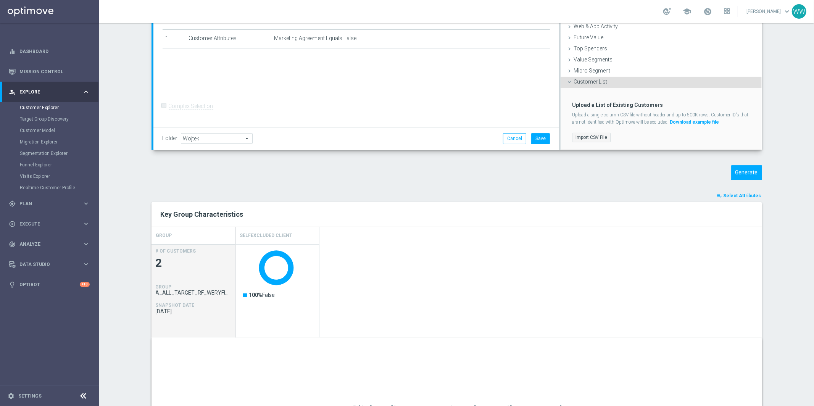
click at [589, 137] on label "Import CSV File" at bounding box center [591, 138] width 39 height 10
click at [0, 0] on input "Import CSV File" at bounding box center [0, 0] width 0 height 0
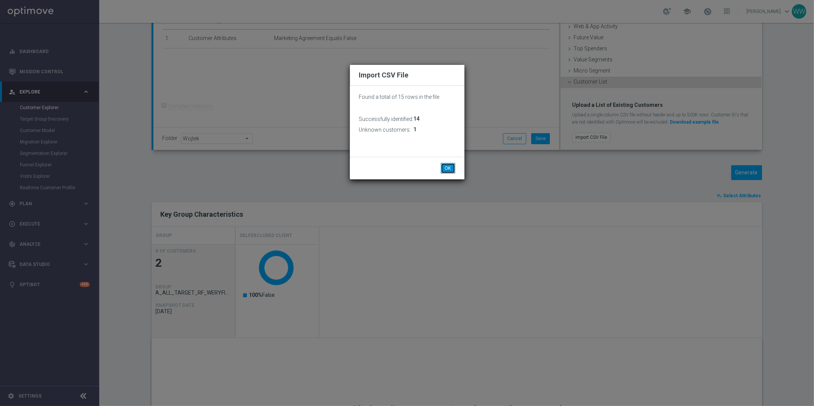
click at [446, 169] on button "OK" at bounding box center [448, 168] width 14 height 11
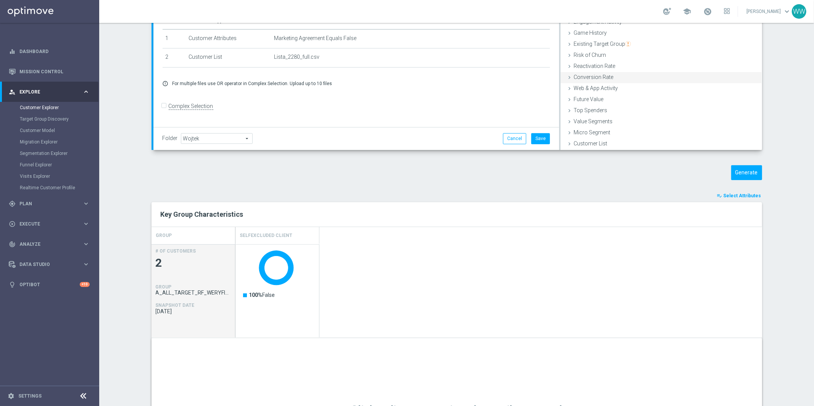
scroll to position [0, 0]
click at [525, 42] on td "Marketing Agreement Equals False mode_edit delete_forever" at bounding box center [410, 38] width 279 height 19
click at [526, 39] on icon "mode_edit" at bounding box center [528, 38] width 6 height 6
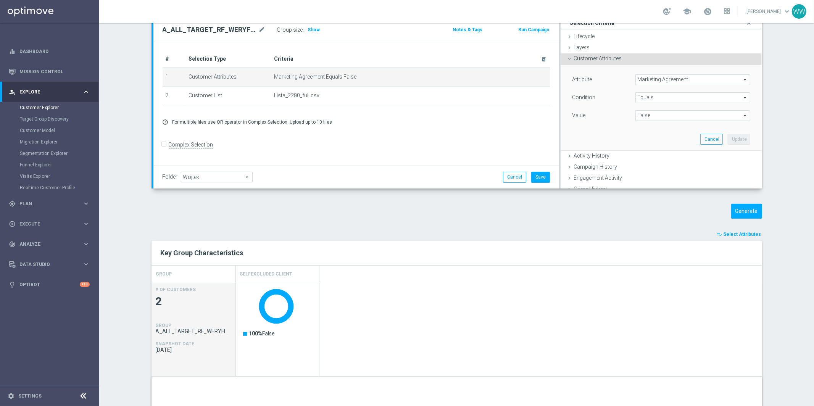
scroll to position [79, 0]
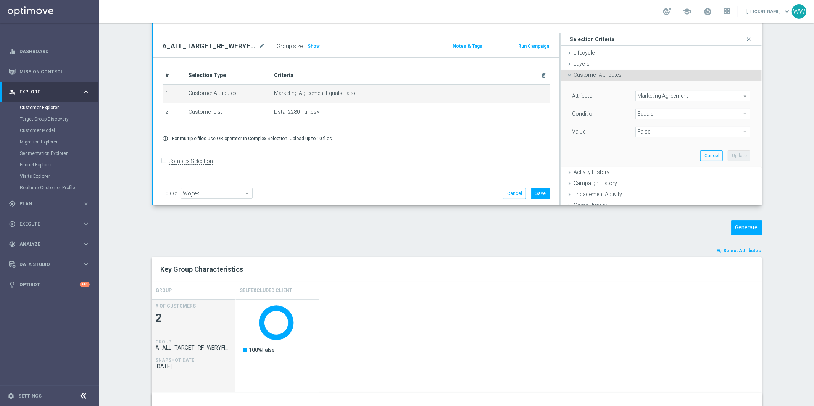
click at [668, 96] on span "Marketing Agreement" at bounding box center [693, 96] width 114 height 10
click at [0, 0] on input "search" at bounding box center [0, 0] width 0 height 0
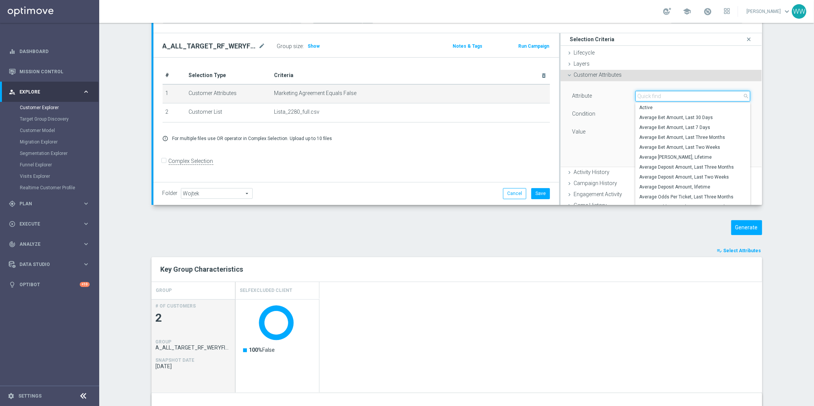
click at [668, 96] on input "search" at bounding box center [692, 96] width 115 height 11
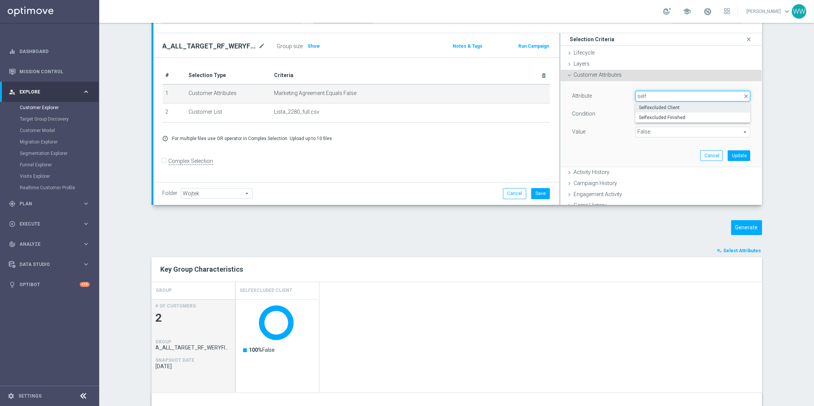
type input "self"
click at [666, 106] on span "Selfexcluded Client" at bounding box center [693, 108] width 108 height 6
type input "Selfexcluded Client"
click at [658, 127] on span "False" at bounding box center [693, 132] width 114 height 10
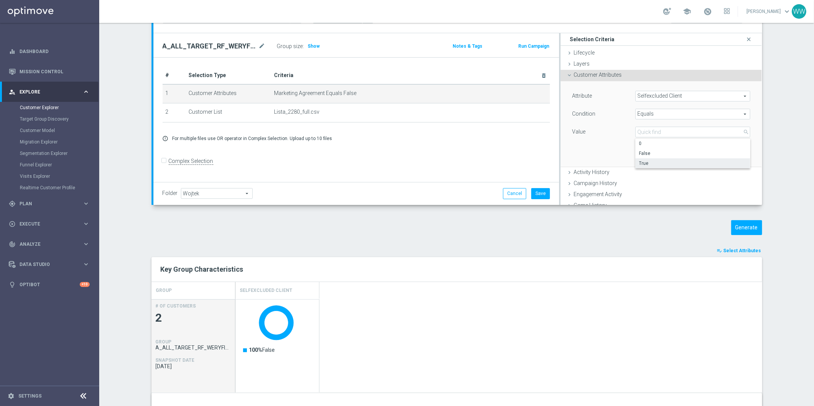
click at [652, 161] on span "True" at bounding box center [693, 163] width 108 height 6
type input "True"
click at [733, 160] on button "Update" at bounding box center [739, 155] width 23 height 11
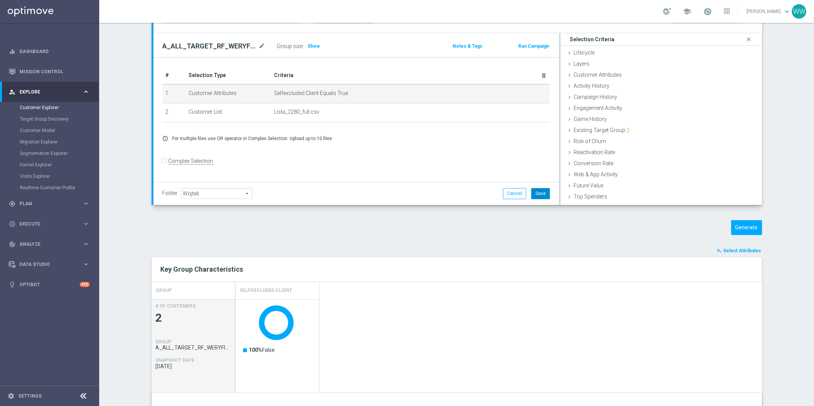
click at [547, 190] on button "Save" at bounding box center [540, 193] width 19 height 11
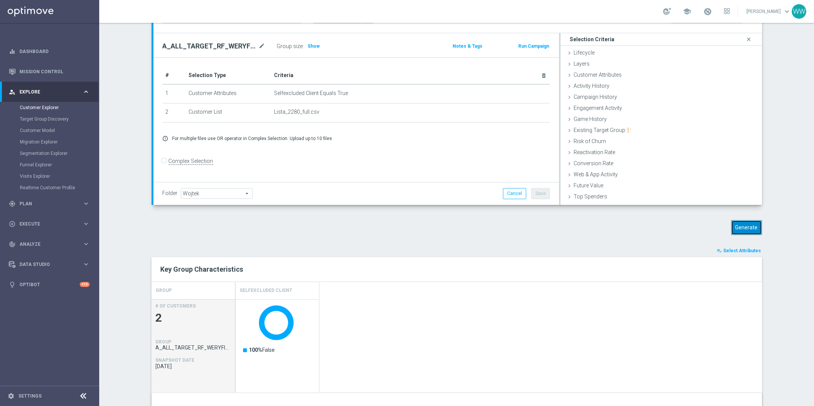
click at [754, 223] on button "Generate" at bounding box center [746, 227] width 31 height 15
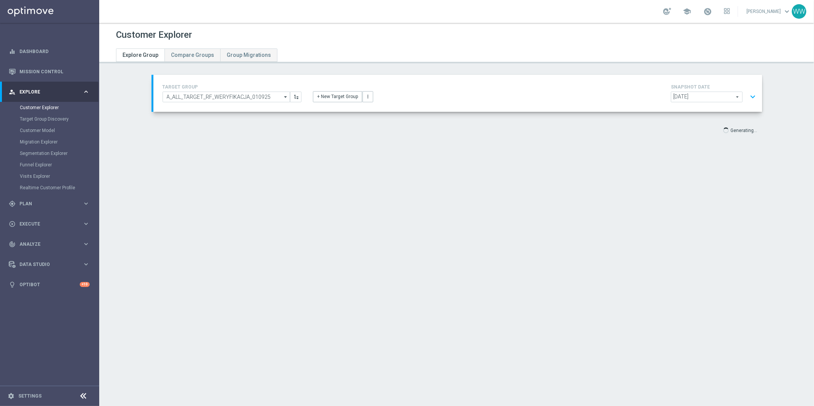
type input "Select"
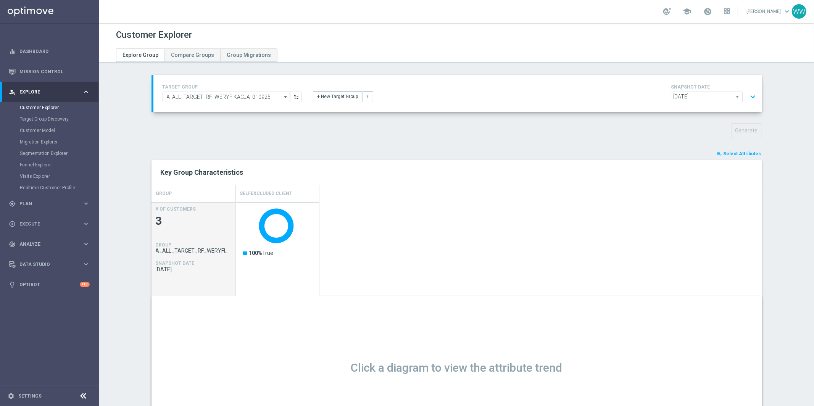
scroll to position [237, 0]
